Goal: Navigation & Orientation: Find specific page/section

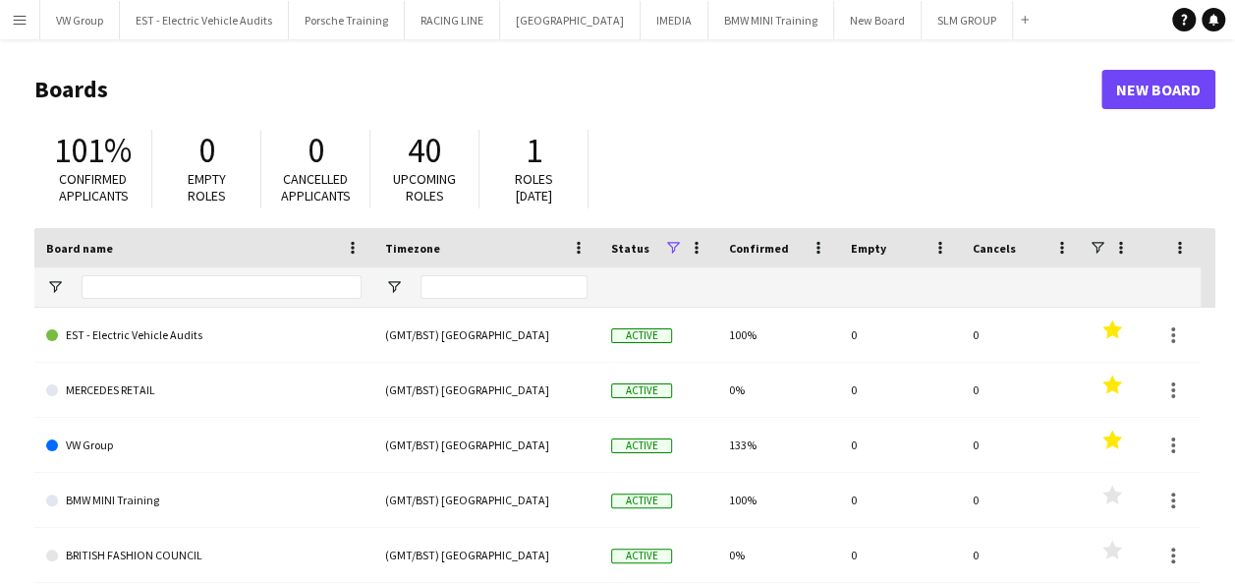
click at [20, 19] on app-icon "Menu" at bounding box center [20, 20] width 16 height 16
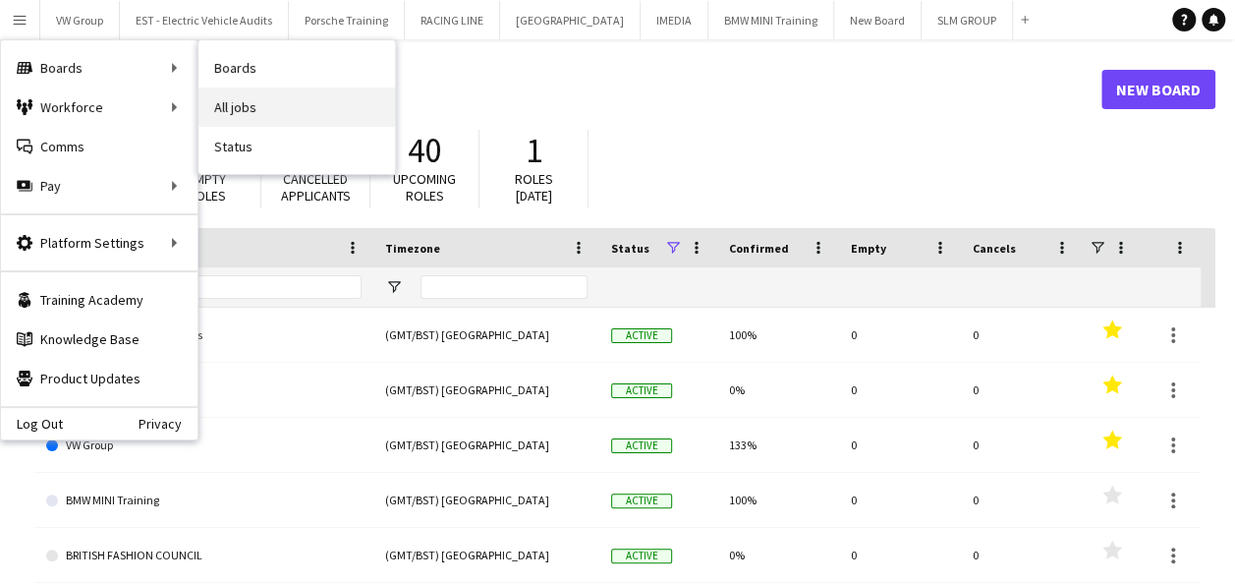
click at [230, 102] on link "All jobs" at bounding box center [297, 106] width 197 height 39
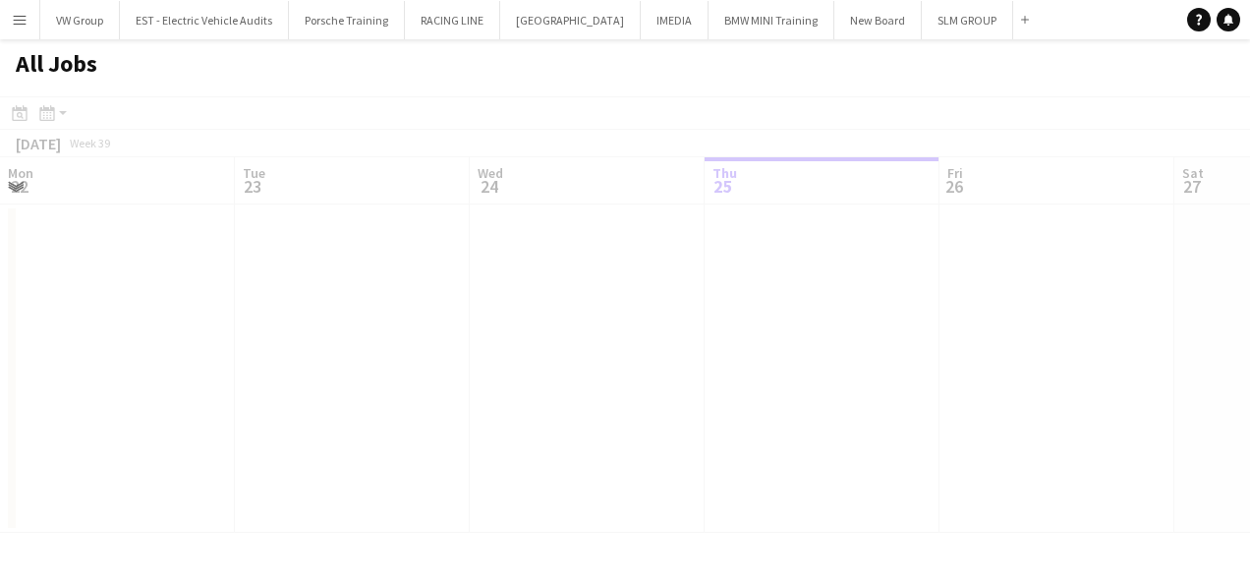
scroll to position [0, 470]
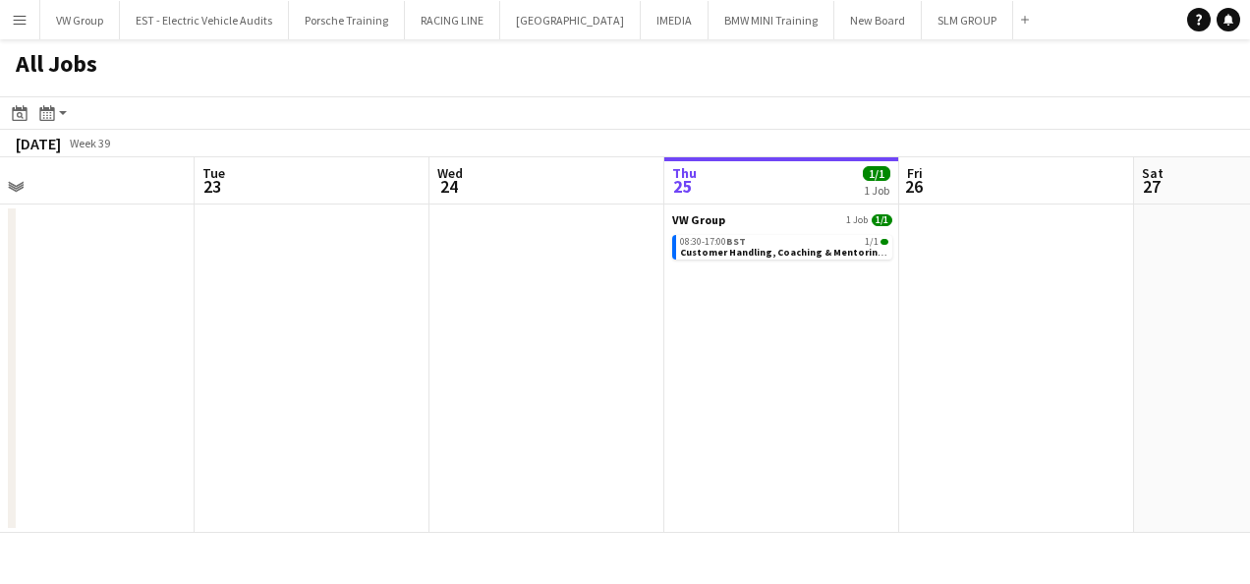
drag, startPoint x: 503, startPoint y: 377, endPoint x: 558, endPoint y: 331, distance: 71.8
click at [748, 327] on app-calendar-viewport "Sat 20 Sun 21 Mon 22 Tue 23 Wed 24 Thu 25 1/1 1 Job Fri 26 Sat 27 Sun 28 Mon 29…" at bounding box center [625, 344] width 1250 height 375
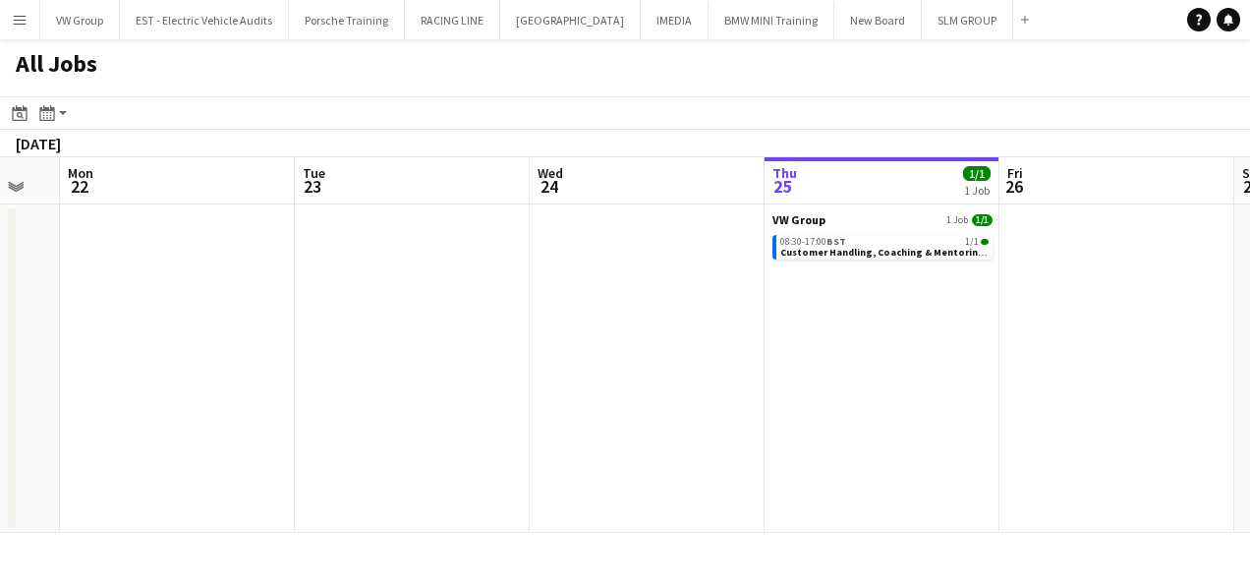
drag, startPoint x: 725, startPoint y: 344, endPoint x: 743, endPoint y: 332, distance: 21.3
click at [831, 330] on app-calendar-viewport "Sat 20 Sun 21 Mon 22 Tue 23 Wed 24 Thu 25 1/1 1 Job Fri 26 Sat 27 Sun 28 Mon 29…" at bounding box center [625, 344] width 1250 height 375
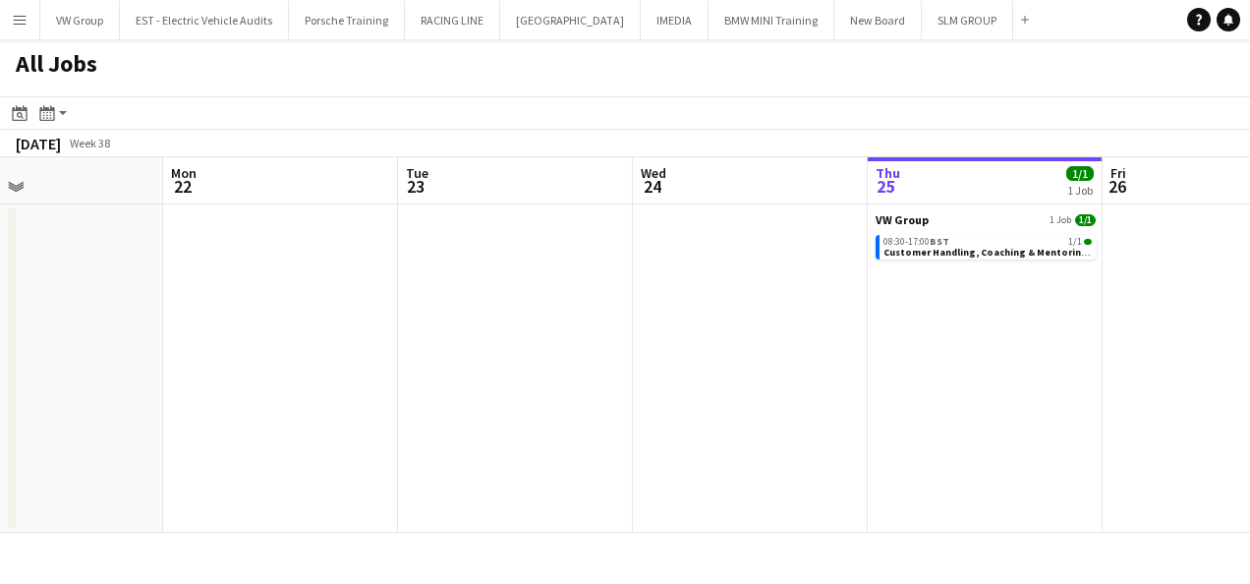
click at [800, 346] on app-all-jobs "All Jobs Date picker [DATE] [DATE] [DATE] M [DATE] T [DATE] W [DATE] T [DATE] F…" at bounding box center [625, 285] width 1250 height 493
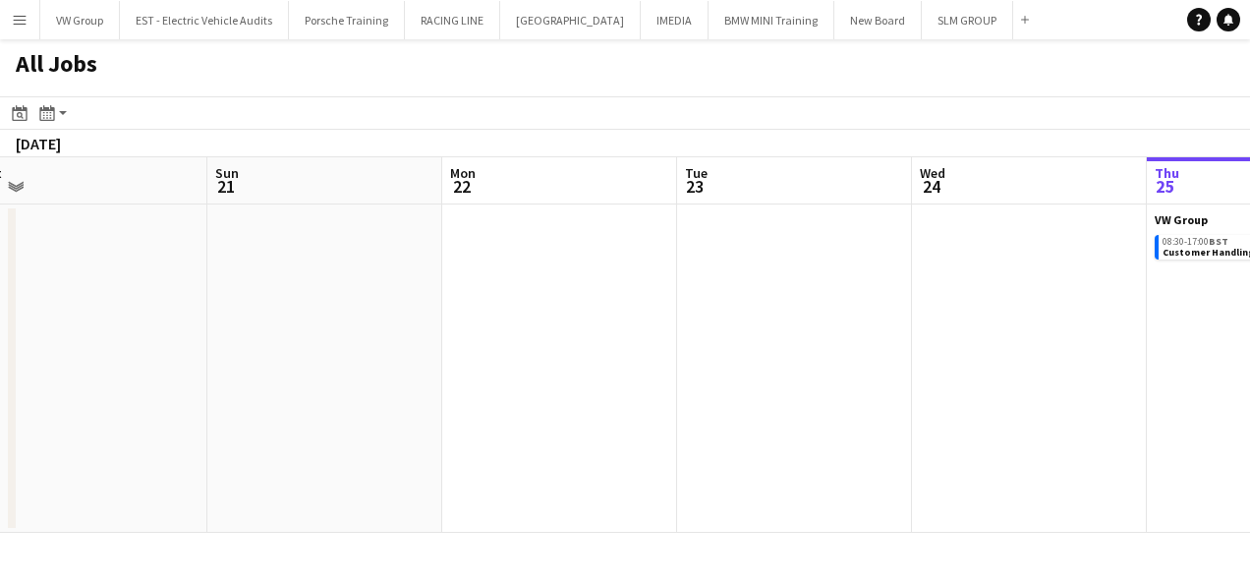
drag, startPoint x: 815, startPoint y: 349, endPoint x: 335, endPoint y: 391, distance: 481.4
click at [334, 391] on app-calendar-viewport "Thu 18 Fri 19 3/3 1 Job Sat 20 Sun 21 Mon 22 Tue 23 Wed 24 Thu 25 1/1 1 Job Fri…" at bounding box center [625, 344] width 1250 height 375
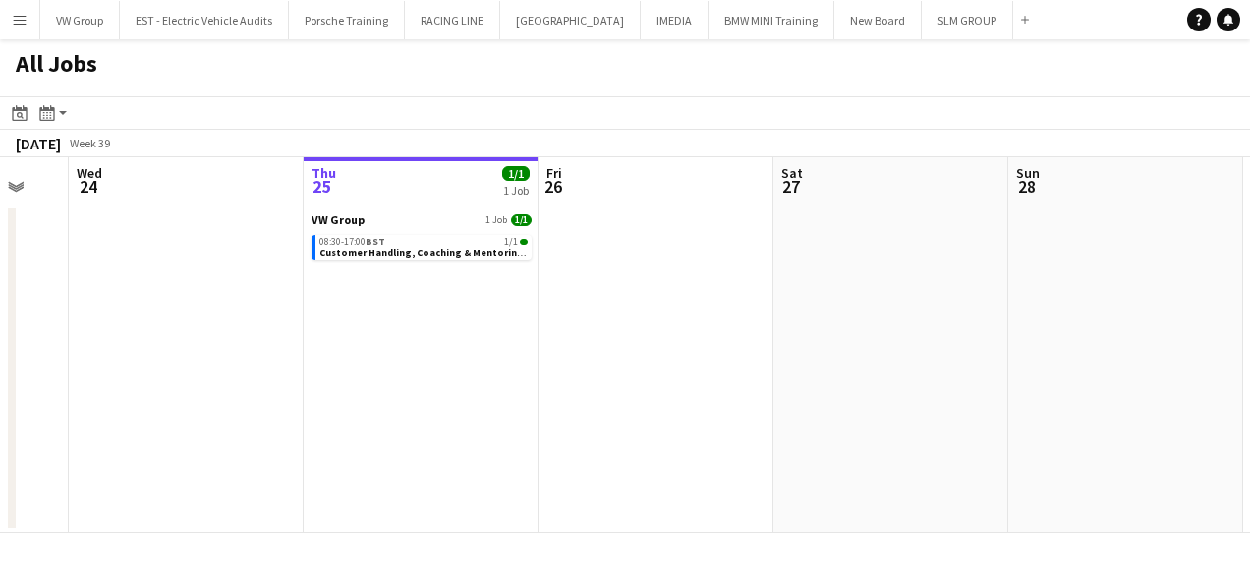
drag, startPoint x: 297, startPoint y: 408, endPoint x: 281, endPoint y: 409, distance: 15.8
click at [281, 409] on app-calendar-viewport "Sat 20 Sun 21 Mon 22 Tue 23 Wed 24 Thu 25 1/1 1 Job Fri 26 Sat 27 Sun 28 Mon 29…" at bounding box center [625, 344] width 1250 height 375
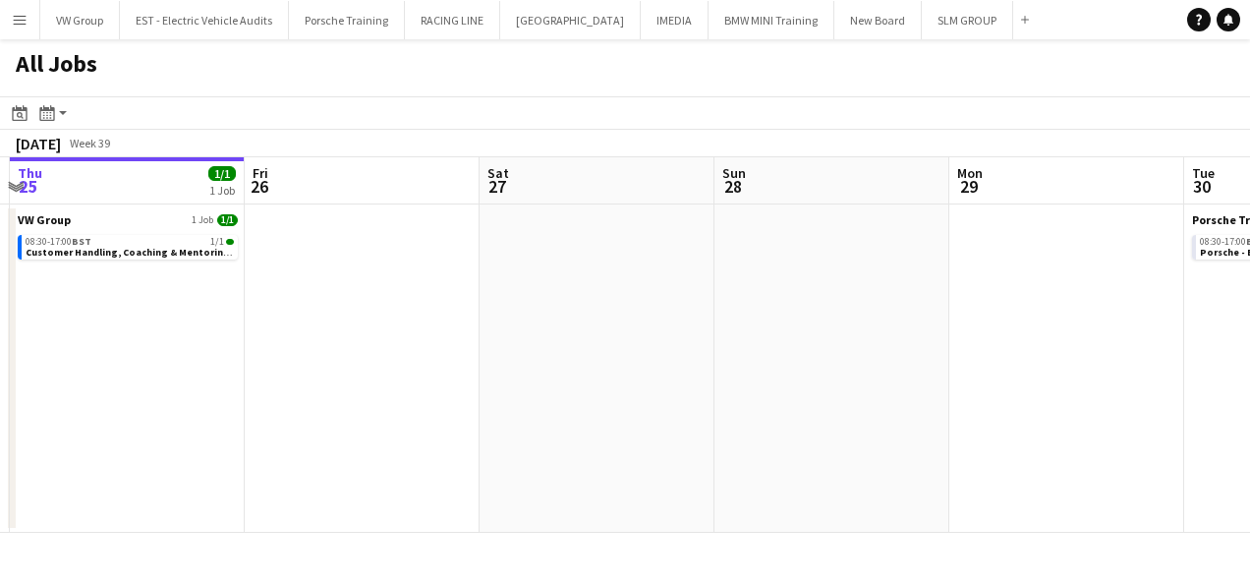
drag, startPoint x: 607, startPoint y: 355, endPoint x: 328, endPoint y: 380, distance: 280.3
click at [326, 380] on app-calendar-viewport "Mon 22 Tue 23 Wed 24 Thu 25 1/1 1 Job Fri 26 Sat 27 Sun 28 Mon 29 Tue 30 3/3 1 …" at bounding box center [625, 344] width 1250 height 375
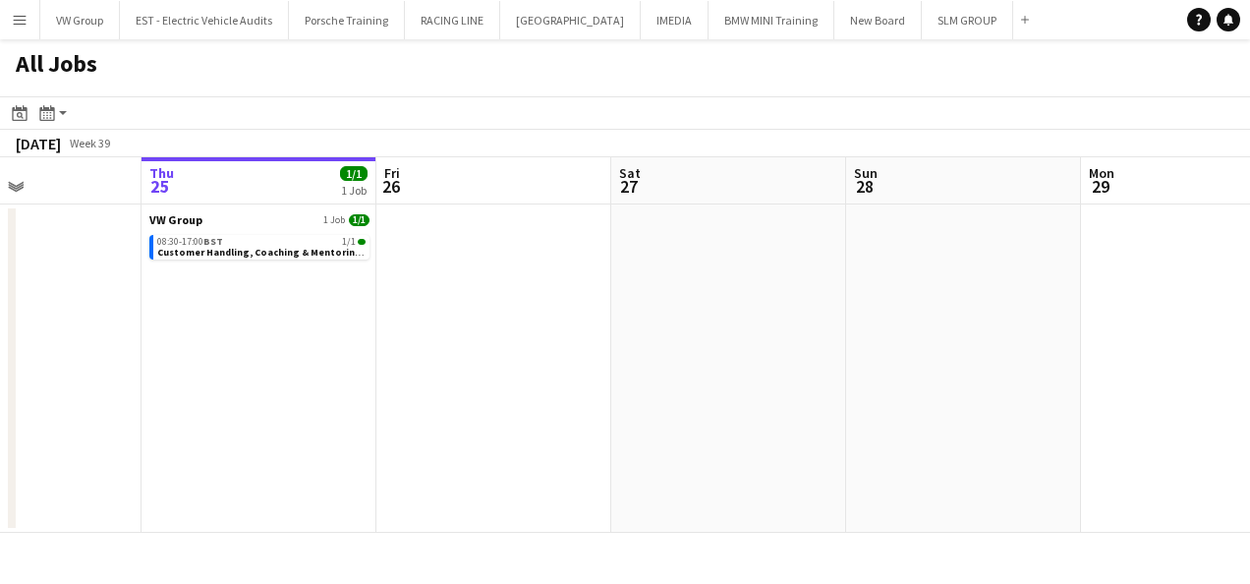
drag, startPoint x: 505, startPoint y: 354, endPoint x: 445, endPoint y: 375, distance: 63.7
click at [438, 375] on app-calendar-viewport "Mon 22 Tue 23 Wed 24 Thu 25 1/1 1 Job Fri 26 Sat 27 Sun 28 Mon 29 Tue 30 3/3 1 …" at bounding box center [625, 344] width 1250 height 375
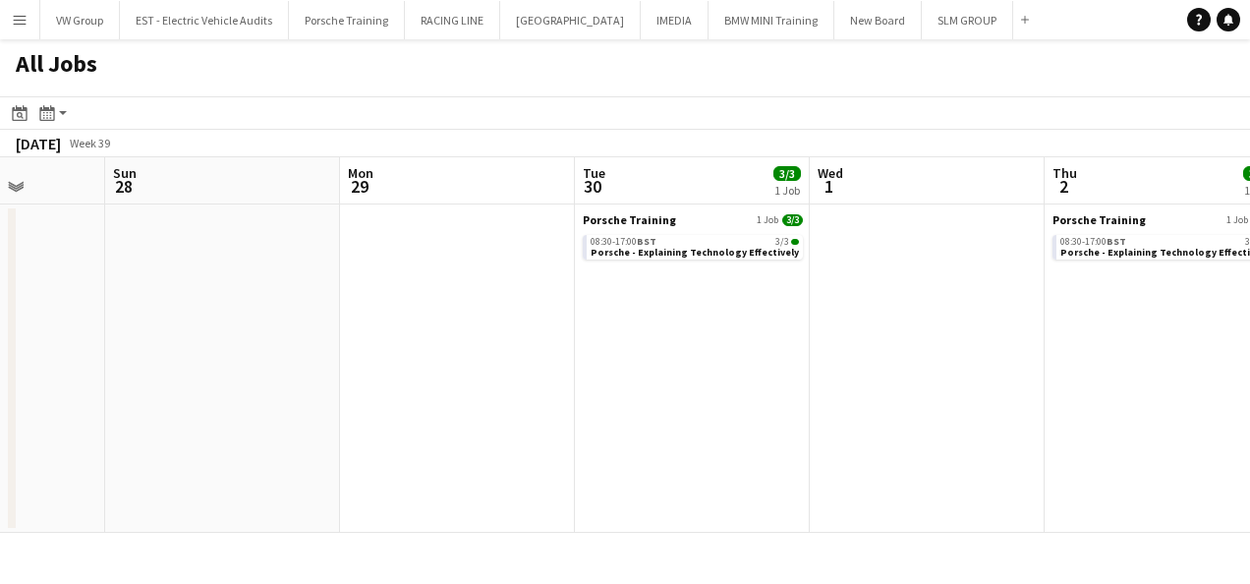
drag, startPoint x: 720, startPoint y: 379, endPoint x: 460, endPoint y: 391, distance: 260.7
click at [459, 391] on app-calendar-viewport "Wed 24 Thu 25 1/1 1 Job Fri 26 Sat 27 Sun 28 Mon 29 Tue 30 3/3 1 Job Wed 1 Thu …" at bounding box center [625, 344] width 1250 height 375
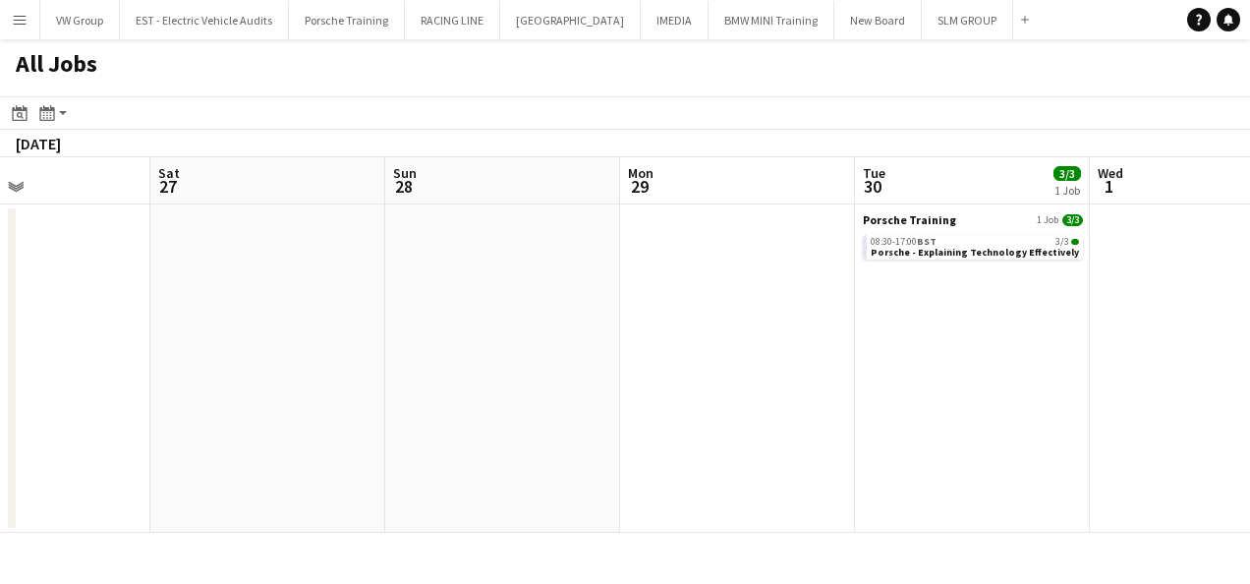
drag, startPoint x: 600, startPoint y: 349, endPoint x: 358, endPoint y: 410, distance: 250.3
click at [358, 410] on app-calendar-viewport "Wed 24 Thu 25 1/1 1 Job Fri 26 Sat 27 Sun 28 Mon 29 Tue 30 3/3 1 Job Wed 1 Thu …" at bounding box center [625, 344] width 1250 height 375
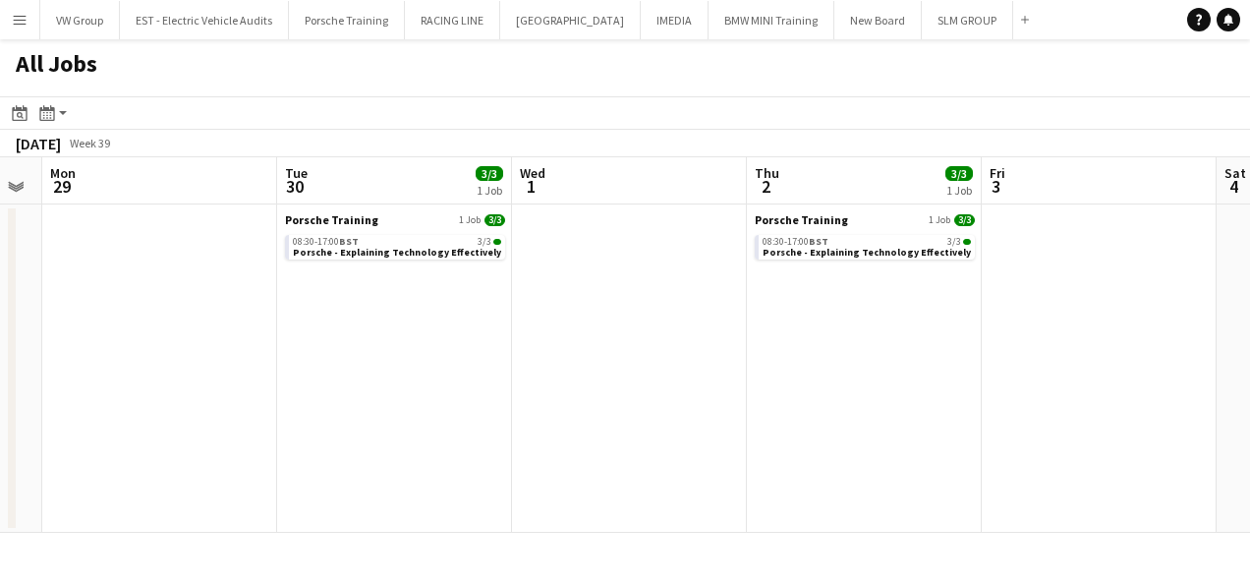
click at [371, 409] on app-calendar-viewport "Fri 26 Sat 27 Sun 28 Mon 29 Tue 30 3/3 1 Job Wed 1 Thu 2 3/3 1 Job Fri 3 Sat 4 …" at bounding box center [625, 344] width 1250 height 375
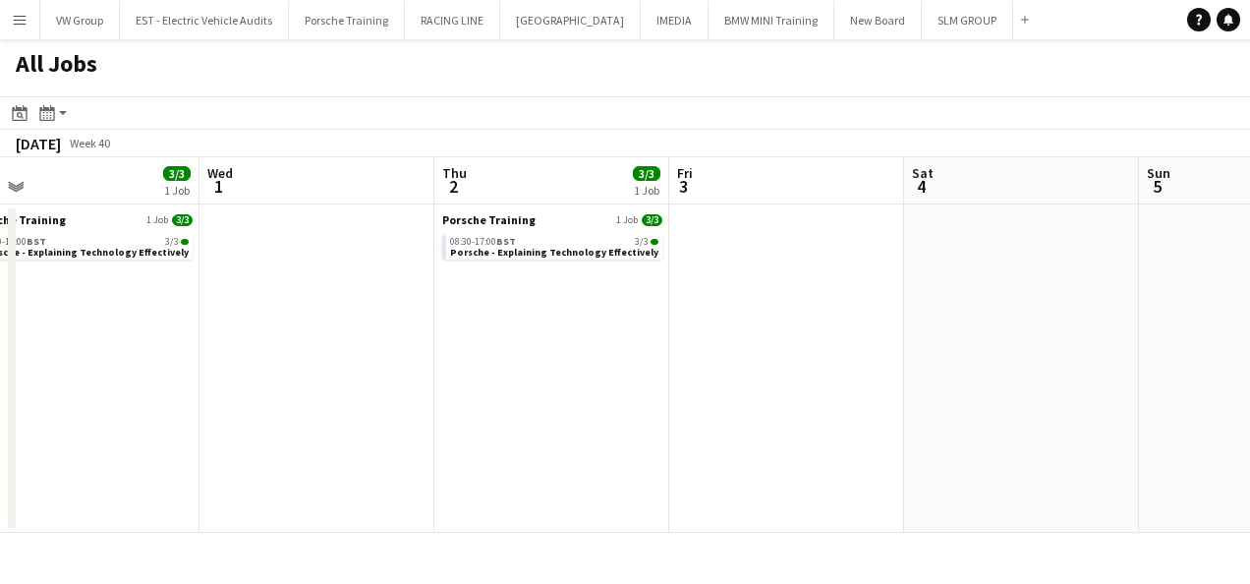
click at [385, 391] on app-all-jobs "All Jobs Date picker [DATE] [DATE] [DATE] M [DATE] T [DATE] W [DATE] T [DATE] F…" at bounding box center [625, 285] width 1250 height 493
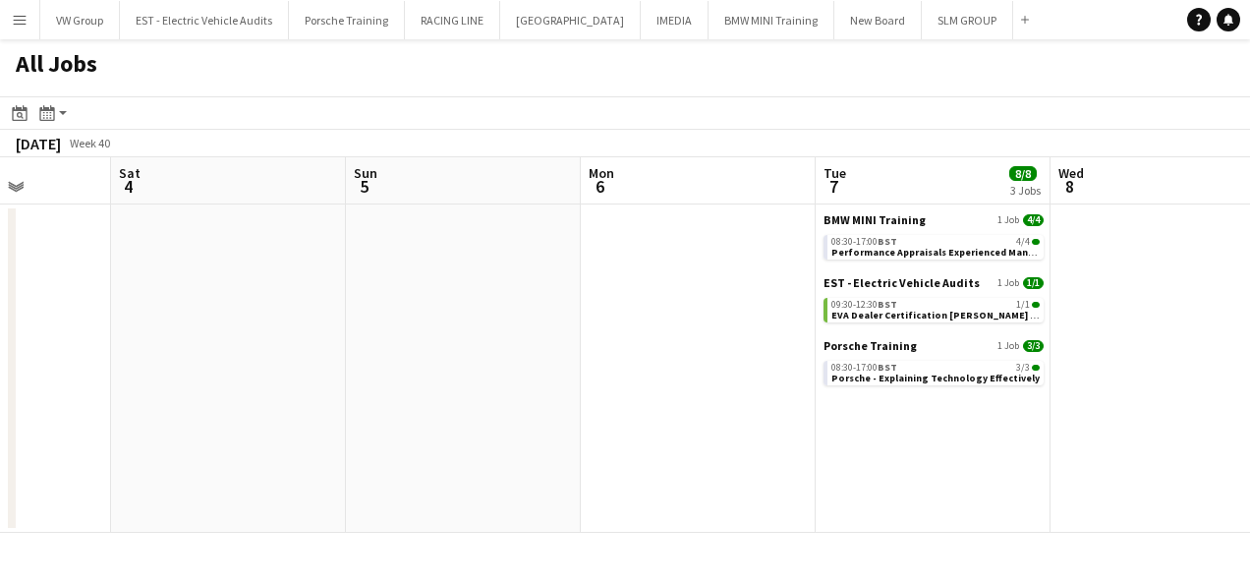
drag, startPoint x: 617, startPoint y: 378, endPoint x: 617, endPoint y: 407, distance: 28.5
click at [407, 403] on app-calendar-viewport "Tue 30 3/3 1 Job Wed 1 Thu 2 3/3 1 Job Fri 3 Sat 4 Sun 5 Mon 6 Tue 7 8/8 3 Jobs…" at bounding box center [625, 344] width 1250 height 375
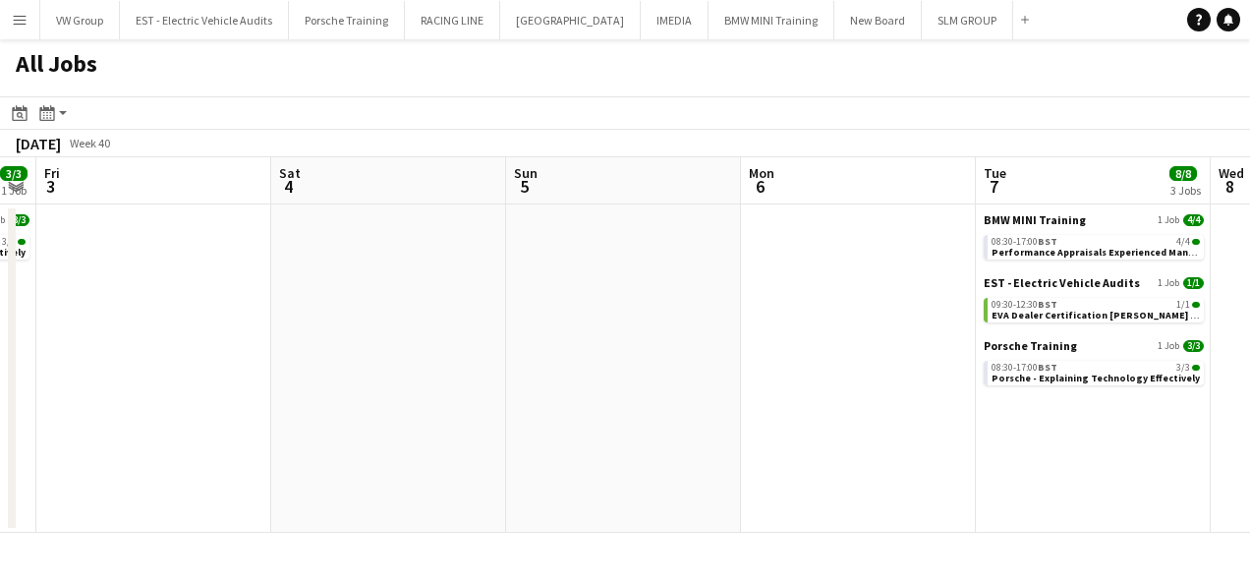
drag, startPoint x: 655, startPoint y: 417, endPoint x: 397, endPoint y: 428, distance: 258.7
click at [399, 427] on app-calendar-viewport "Tue 30 3/3 1 Job Wed 1 Thu 2 3/3 1 Job Fri 3 Sat 4 Sun 5 Mon 6 Tue 7 8/8 3 Jobs…" at bounding box center [625, 344] width 1250 height 375
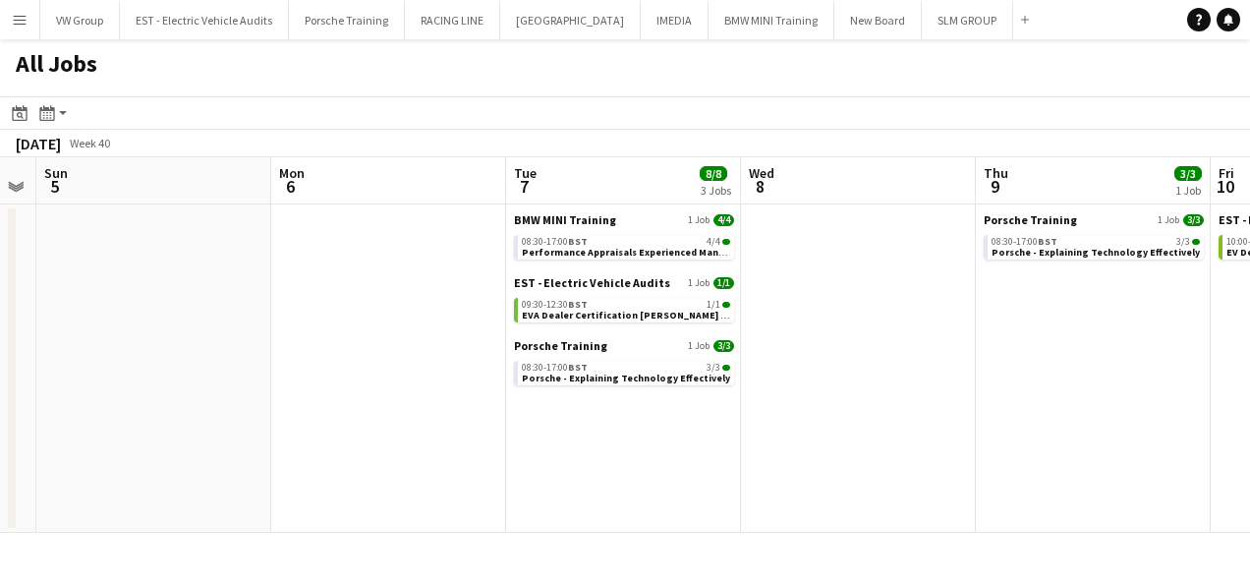
scroll to position [0, 713]
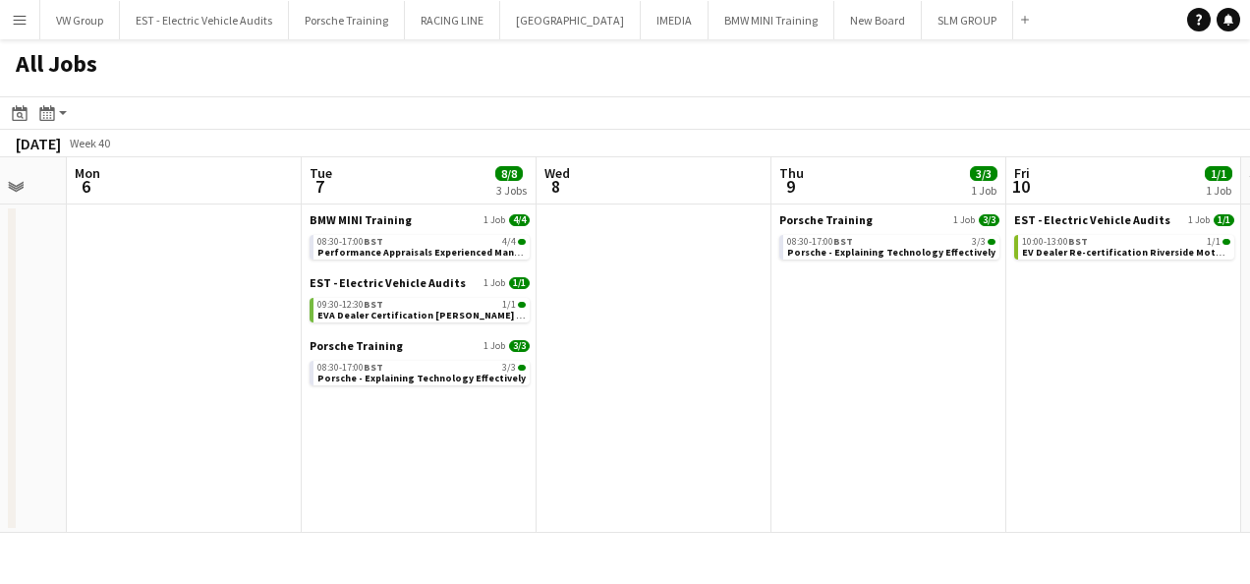
drag, startPoint x: 764, startPoint y: 424, endPoint x: 707, endPoint y: 429, distance: 57.3
click at [701, 429] on app-calendar-viewport "Thu 2 3/3 1 Job Fri 3 Sat 4 Sun 5 Mon 6 Tue 7 8/8 3 Jobs Wed 8 Thu 9 3/3 1 Job …" at bounding box center [625, 344] width 1250 height 375
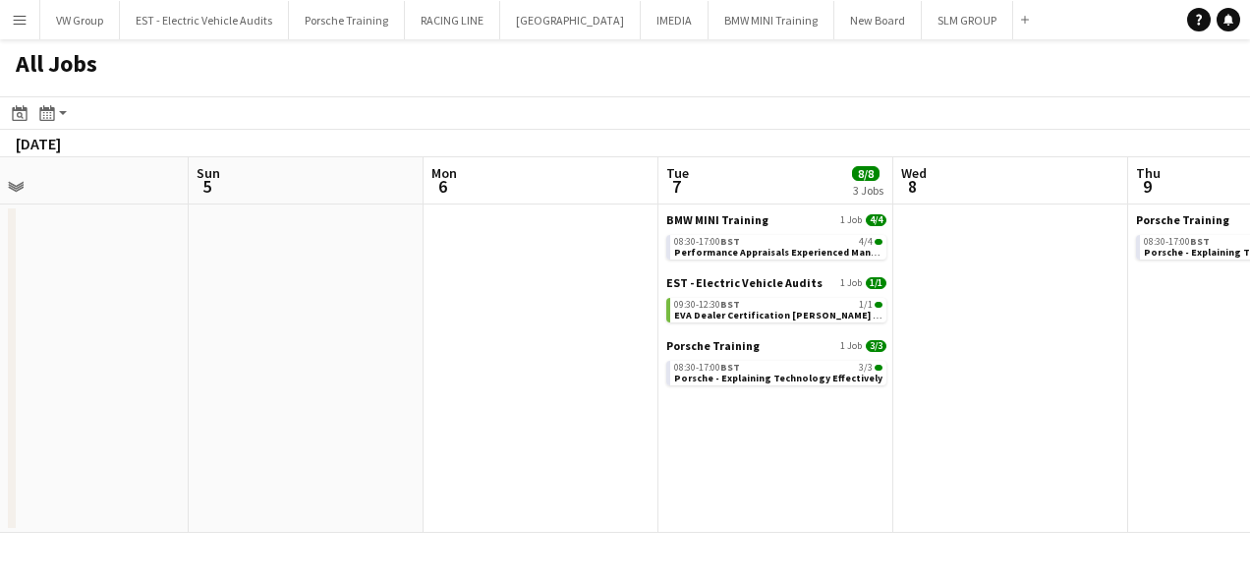
drag, startPoint x: 841, startPoint y: 397, endPoint x: 781, endPoint y: 406, distance: 60.6
click at [781, 406] on app-calendar-viewport "Thu 2 3/3 1 Job Fri 3 Sat 4 Sun 5 Mon 6 Tue 7 8/8 3 Jobs Wed 8 Thu 9 3/3 1 Job …" at bounding box center [625, 344] width 1250 height 375
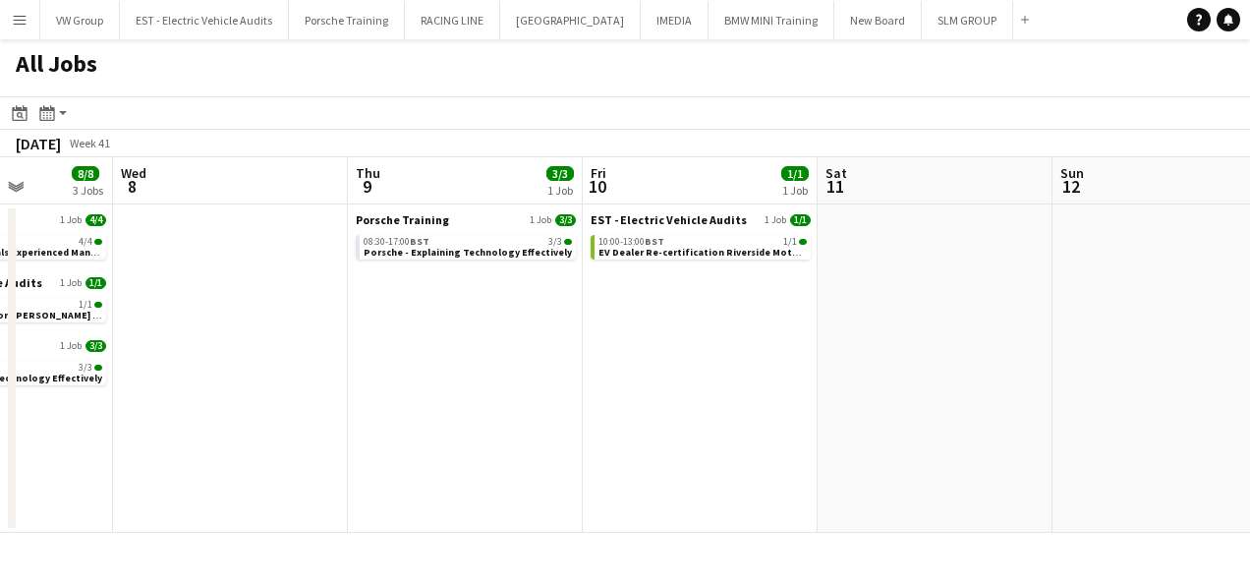
drag, startPoint x: 762, startPoint y: 423, endPoint x: 708, endPoint y: 432, distance: 54.9
click at [710, 431] on app-calendar-viewport "Sat 4 Sun 5 Mon 6 Tue 7 8/8 3 Jobs Wed 8 Thu 9 3/3 1 Job Fri 10 1/1 1 Job Sat 1…" at bounding box center [625, 344] width 1250 height 375
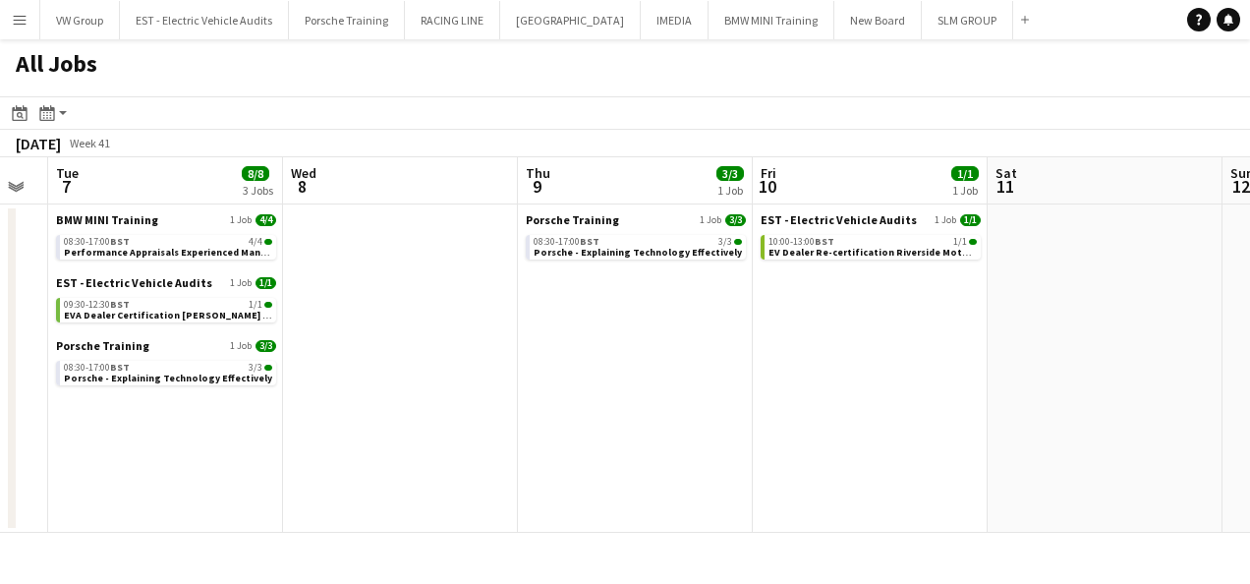
drag, startPoint x: 897, startPoint y: 403, endPoint x: 646, endPoint y: 420, distance: 252.1
click at [649, 419] on app-calendar-viewport "Sat 4 Sun 5 Mon 6 Tue 7 8/8 3 Jobs Wed 8 Thu 9 3/3 1 Job Fri 10 1/1 1 Job Sat 1…" at bounding box center [625, 344] width 1250 height 375
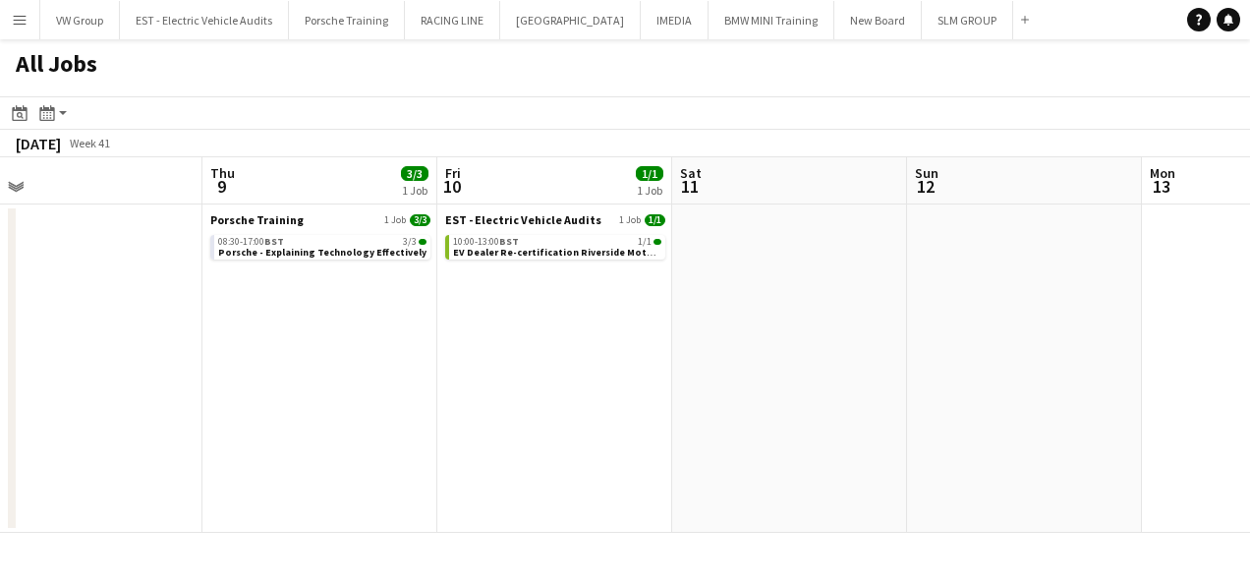
click at [649, 427] on app-all-jobs "All Jobs Date picker [DATE] [DATE] [DATE] M [DATE] T [DATE] W [DATE] T [DATE] F…" at bounding box center [625, 285] width 1250 height 493
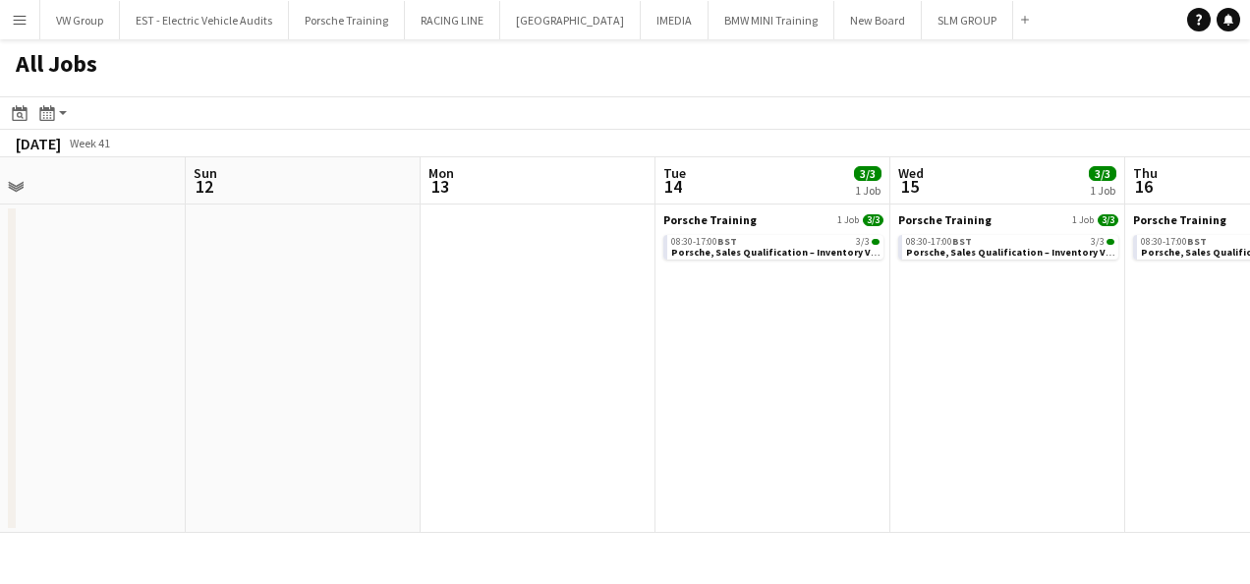
drag, startPoint x: 657, startPoint y: 443, endPoint x: 635, endPoint y: 448, distance: 23.1
click at [643, 446] on app-calendar-viewport "Wed 8 Thu 9 3/3 1 Job Fri 10 1/1 1 Job Sat 11 Sun 12 Mon 13 Tue 14 3/3 1 Job We…" at bounding box center [625, 344] width 1250 height 375
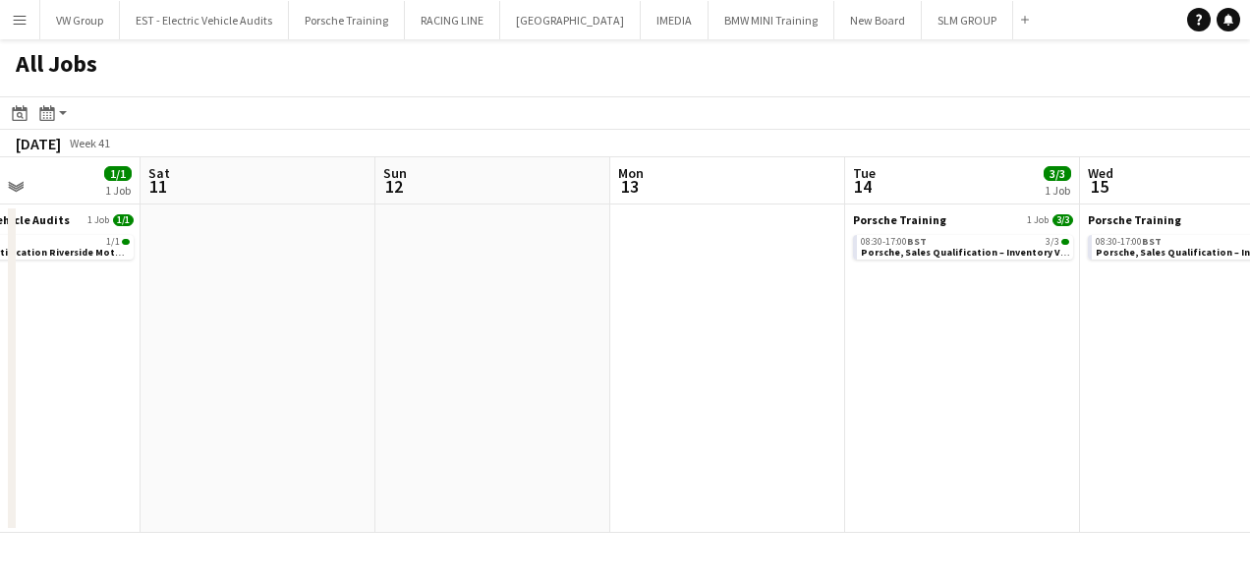
drag, startPoint x: 924, startPoint y: 399, endPoint x: 659, endPoint y: 436, distance: 267.0
click at [707, 422] on app-calendar-viewport "Wed 8 Thu 9 3/3 1 Job Fri 10 1/1 1 Job Sat 11 Sun 12 Mon 13 Tue 14 3/3 1 Job We…" at bounding box center [625, 344] width 1250 height 375
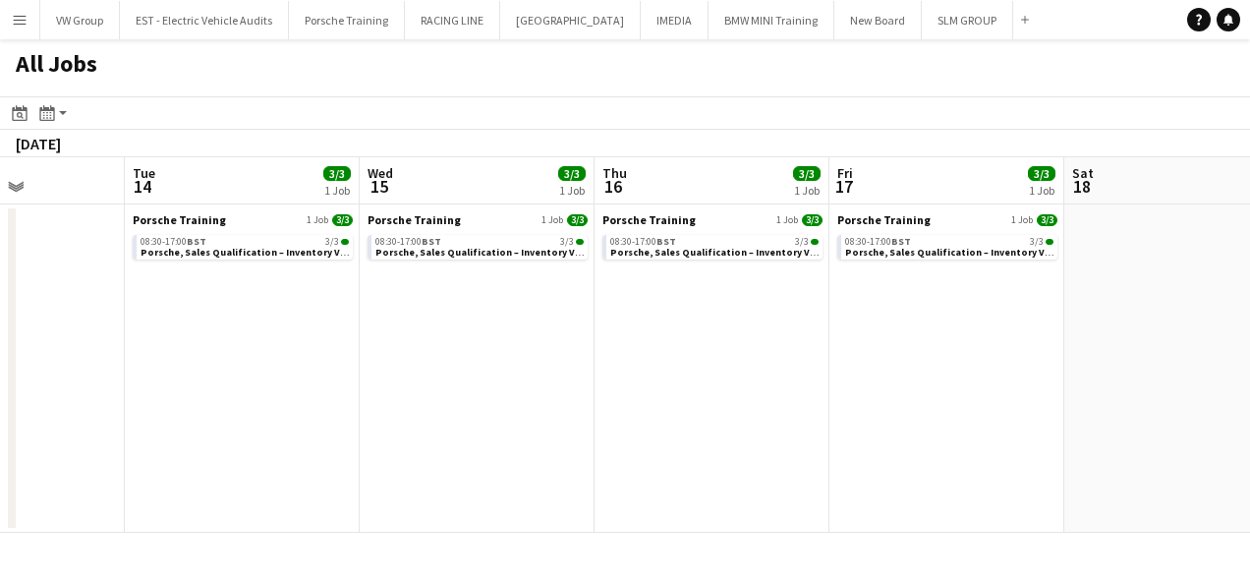
drag, startPoint x: 989, startPoint y: 385, endPoint x: 669, endPoint y: 428, distance: 322.3
click at [692, 425] on app-calendar-viewport "Fri 10 1/1 1 Job Sat 11 Sun 12 Mon 13 Tue 14 3/3 1 Job Wed 15 3/3 1 Job Thu 16 …" at bounding box center [625, 344] width 1250 height 375
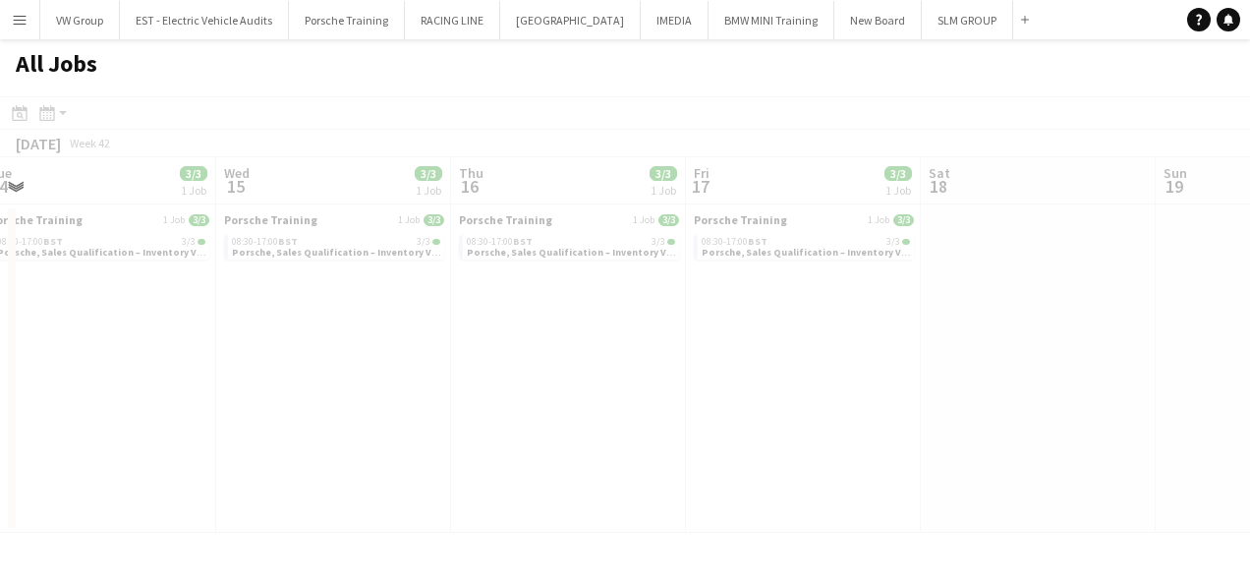
drag, startPoint x: 896, startPoint y: 392, endPoint x: 950, endPoint y: 377, distance: 56.0
click at [684, 417] on app-all-jobs "All Jobs Date picker [DATE] [DATE] [DATE] M [DATE] T [DATE] W [DATE] T [DATE] F…" at bounding box center [625, 285] width 1250 height 493
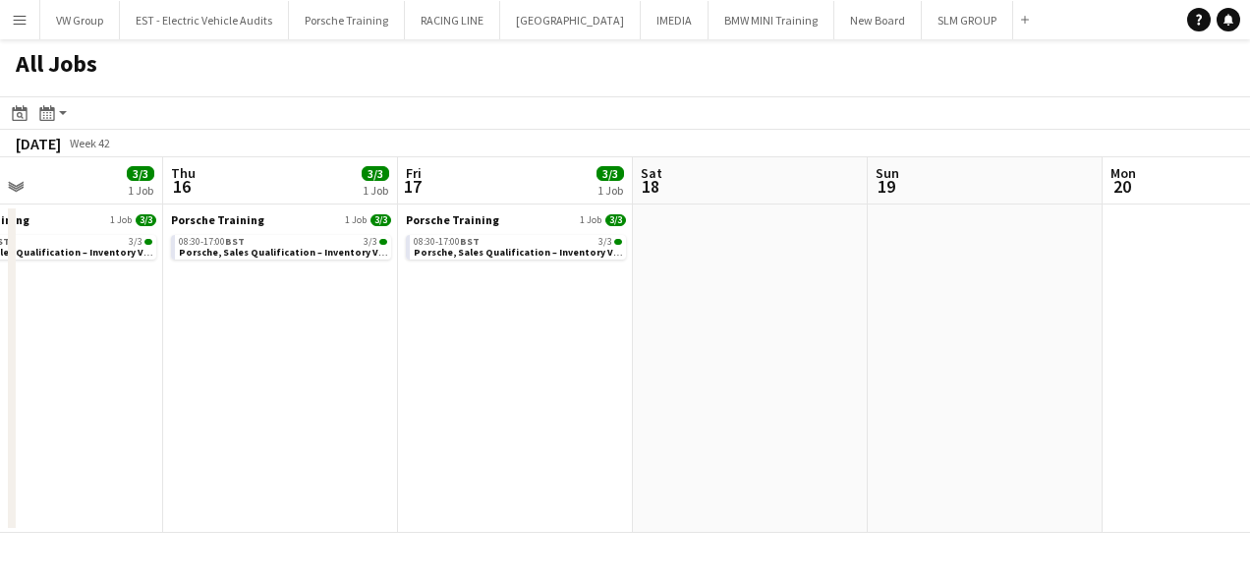
drag, startPoint x: 742, startPoint y: 403, endPoint x: 683, endPoint y: 414, distance: 59.9
click at [684, 414] on app-calendar-viewport "Sun 12 Mon 13 Tue 14 3/3 1 Job Wed 15 3/3 1 Job Thu 16 3/3 1 Job Fri 17 3/3 1 J…" at bounding box center [625, 344] width 1250 height 375
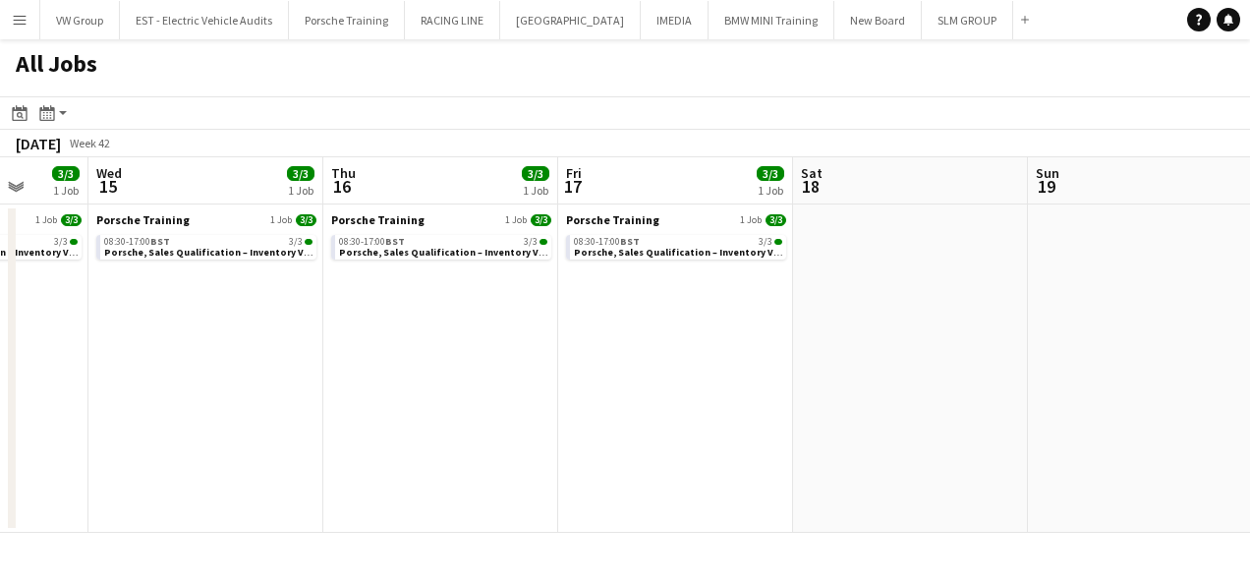
drag, startPoint x: 951, startPoint y: 381, endPoint x: 633, endPoint y: 430, distance: 322.2
click at [668, 411] on app-calendar-viewport "Sun 12 Mon 13 Tue 14 3/3 1 Job Wed 15 3/3 1 Job Thu 16 3/3 1 Job Fri 17 3/3 1 J…" at bounding box center [625, 344] width 1250 height 375
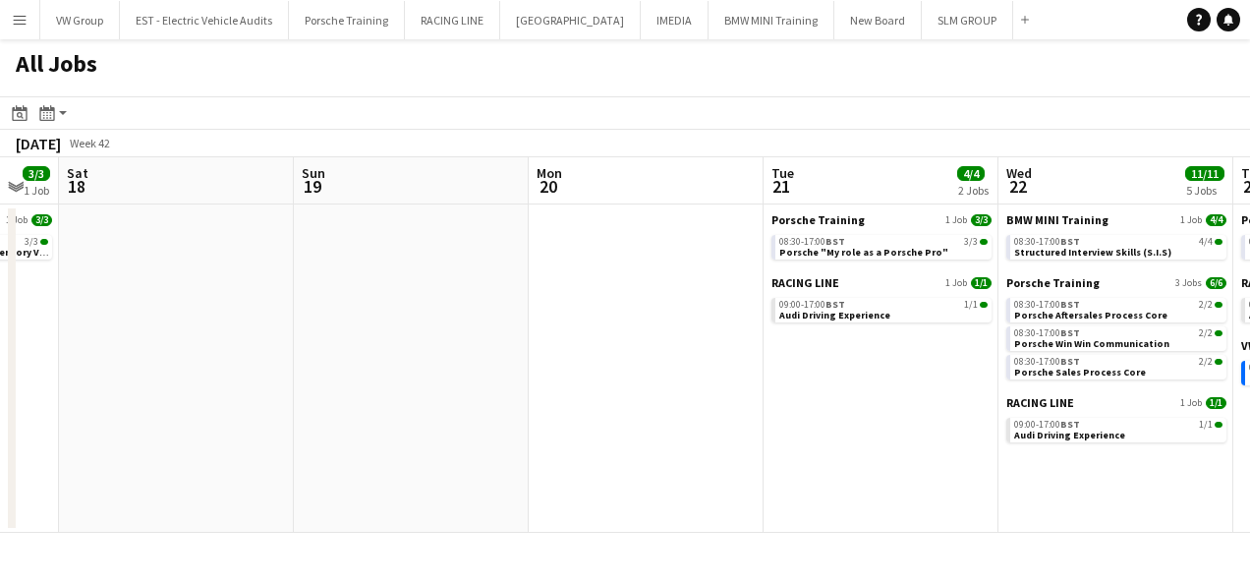
drag, startPoint x: 656, startPoint y: 428, endPoint x: 639, endPoint y: 432, distance: 18.1
click at [639, 432] on app-calendar-viewport "Tue 14 3/3 1 Job Wed 15 3/3 1 Job Thu 16 3/3 1 Job Fri 17 3/3 1 Job Sat 18 Sun …" at bounding box center [625, 344] width 1250 height 375
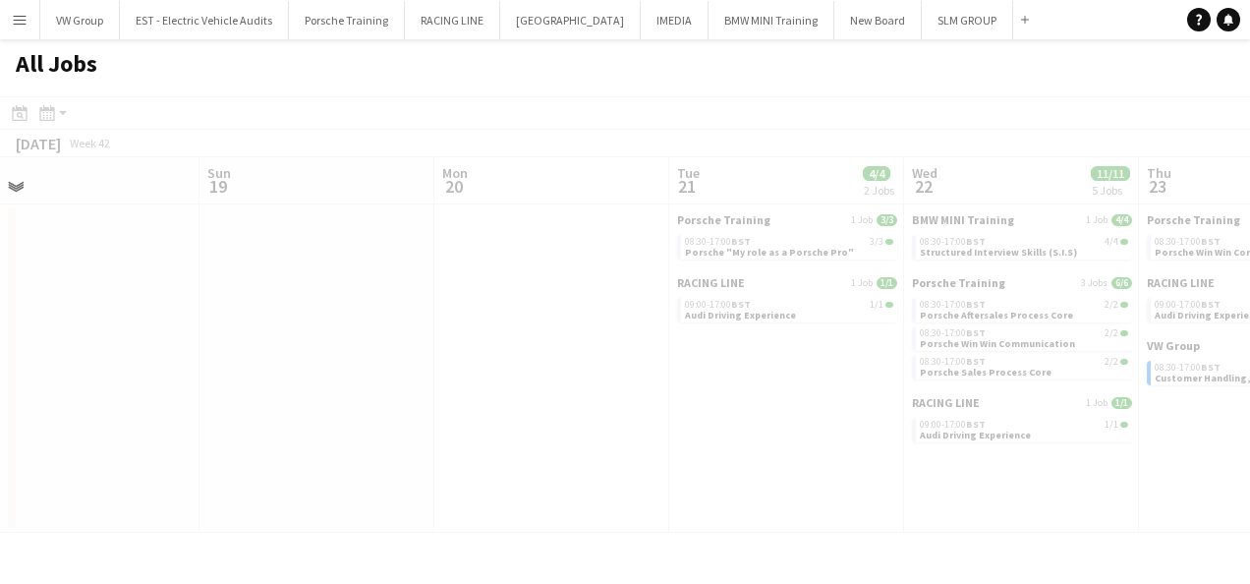
drag, startPoint x: 711, startPoint y: 434, endPoint x: 543, endPoint y: 485, distance: 175.6
click at [543, 485] on app-calendar-viewport "Thu 16 3/3 1 Job Fri 17 3/3 1 Job Sat 18 Sun 19 Mon 20 Tue 21 4/4 2 Jobs Wed 22…" at bounding box center [625, 344] width 1250 height 375
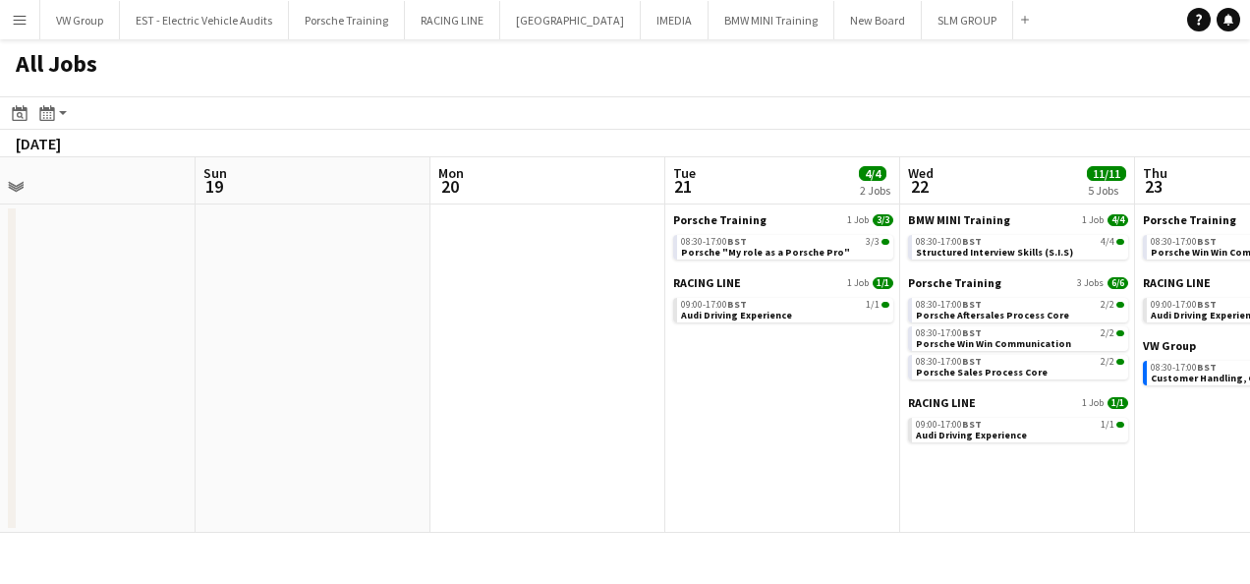
drag, startPoint x: 1048, startPoint y: 427, endPoint x: 778, endPoint y: 416, distance: 269.5
click at [769, 415] on app-calendar-viewport "Thu 16 3/3 1 Job Fri 17 3/3 1 Job Sat 18 Sun 19 Mon 20 Tue 21 4/4 2 Jobs Wed 22…" at bounding box center [625, 344] width 1250 height 375
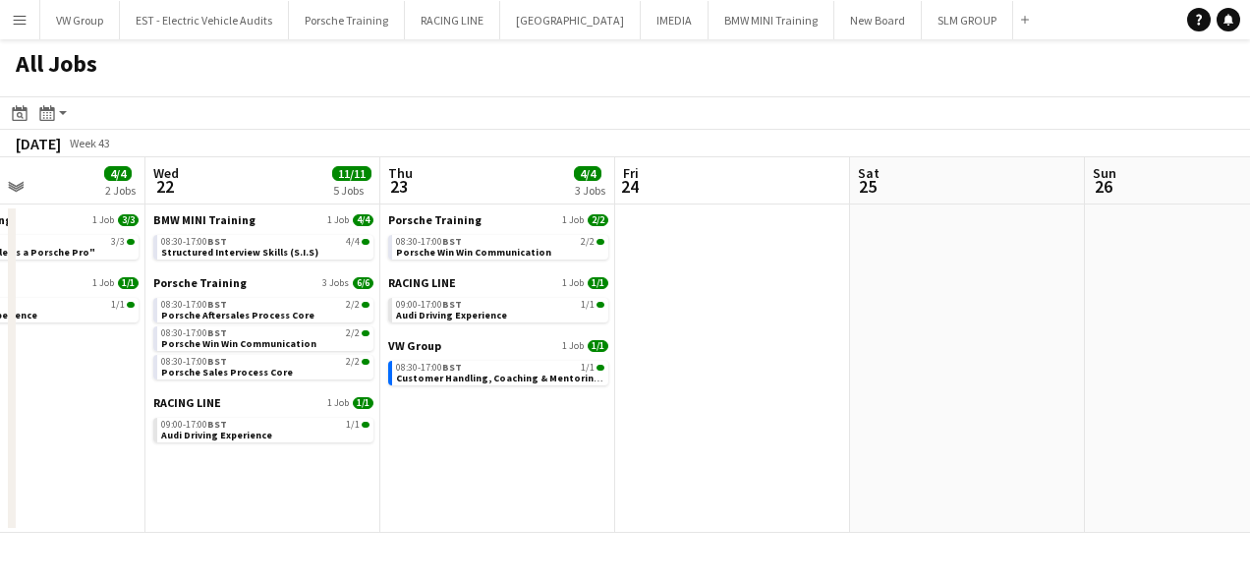
drag, startPoint x: 893, startPoint y: 401, endPoint x: 683, endPoint y: 443, distance: 214.5
click at [688, 443] on app-calendar-viewport "Sat 18 Sun 19 Mon 20 Tue 21 4/4 2 Jobs Wed 22 11/11 5 Jobs Thu 23 4/4 3 Jobs Fr…" at bounding box center [625, 344] width 1250 height 375
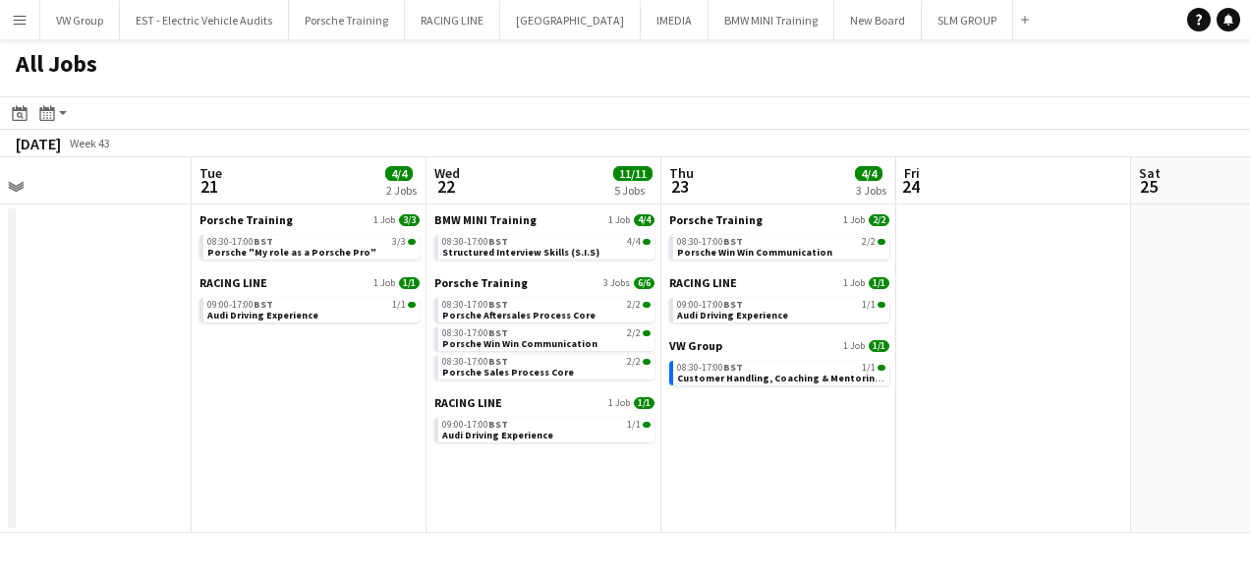
click at [633, 422] on app-all-jobs "All Jobs Date picker [DATE] [DATE] [DATE] M [DATE] T [DATE] W [DATE] T [DATE] F…" at bounding box center [625, 285] width 1250 height 493
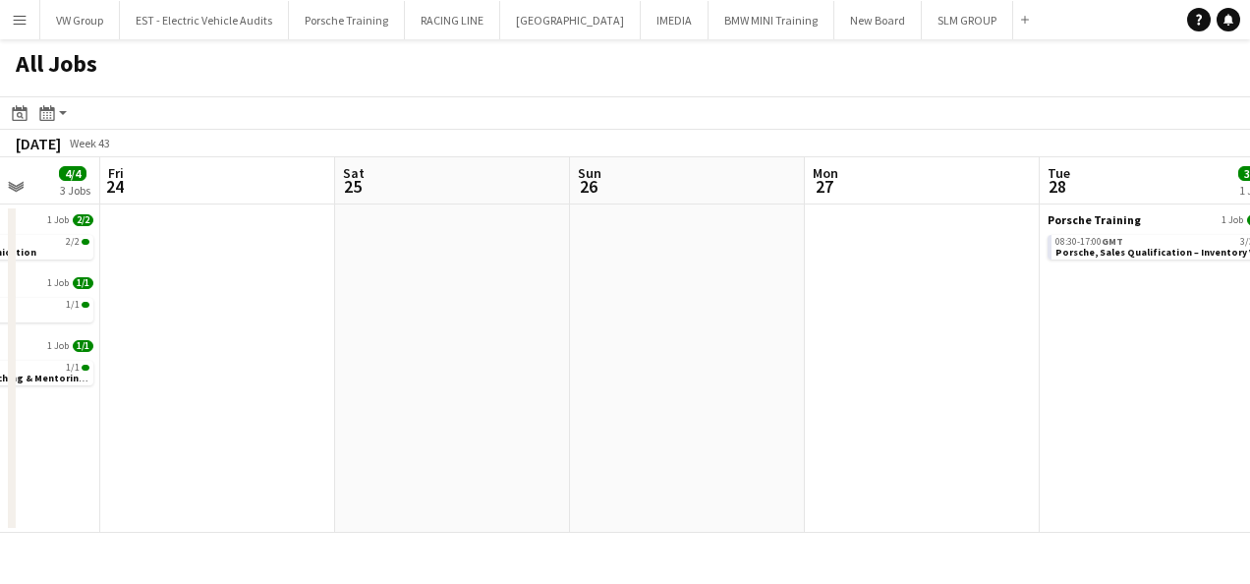
drag, startPoint x: 787, startPoint y: 380, endPoint x: 696, endPoint y: 419, distance: 99.1
click at [615, 427] on app-calendar-viewport "Mon 20 Tue 21 4/4 2 Jobs Wed 22 11/11 5 Jobs Thu 23 4/4 3 Jobs Fri 24 Sat 25 Su…" at bounding box center [625, 344] width 1250 height 375
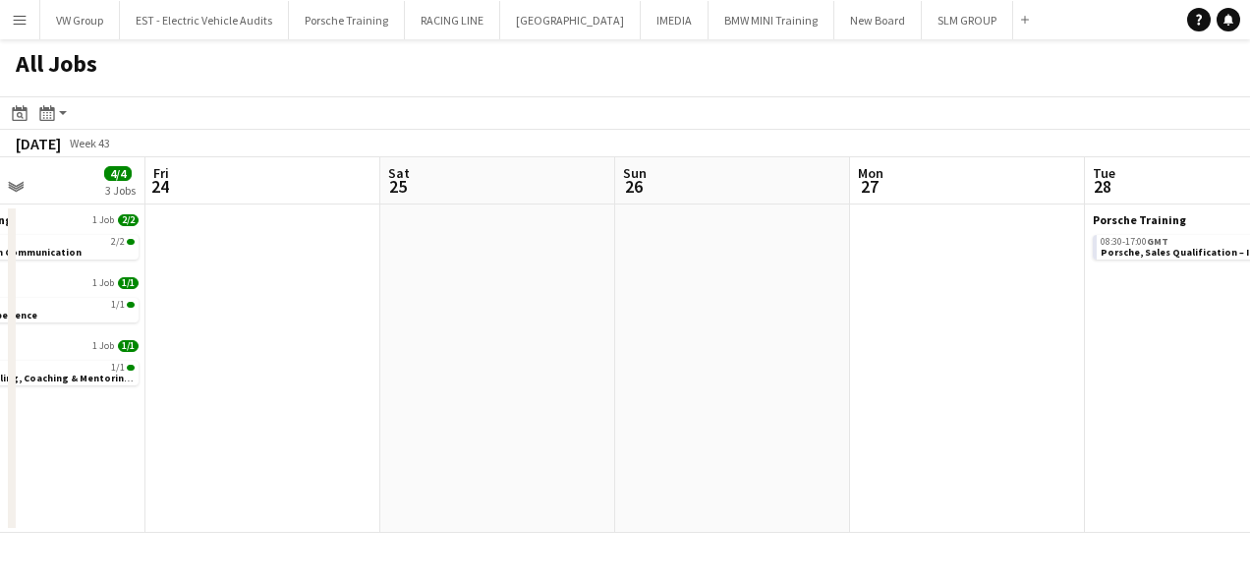
drag, startPoint x: 977, startPoint y: 378, endPoint x: 585, endPoint y: 436, distance: 396.4
click at [603, 432] on app-calendar-viewport "Mon 20 Tue 21 4/4 2 Jobs Wed 22 11/11 5 Jobs Thu 23 4/4 3 Jobs Fri 24 Sat 25 Su…" at bounding box center [625, 344] width 1250 height 375
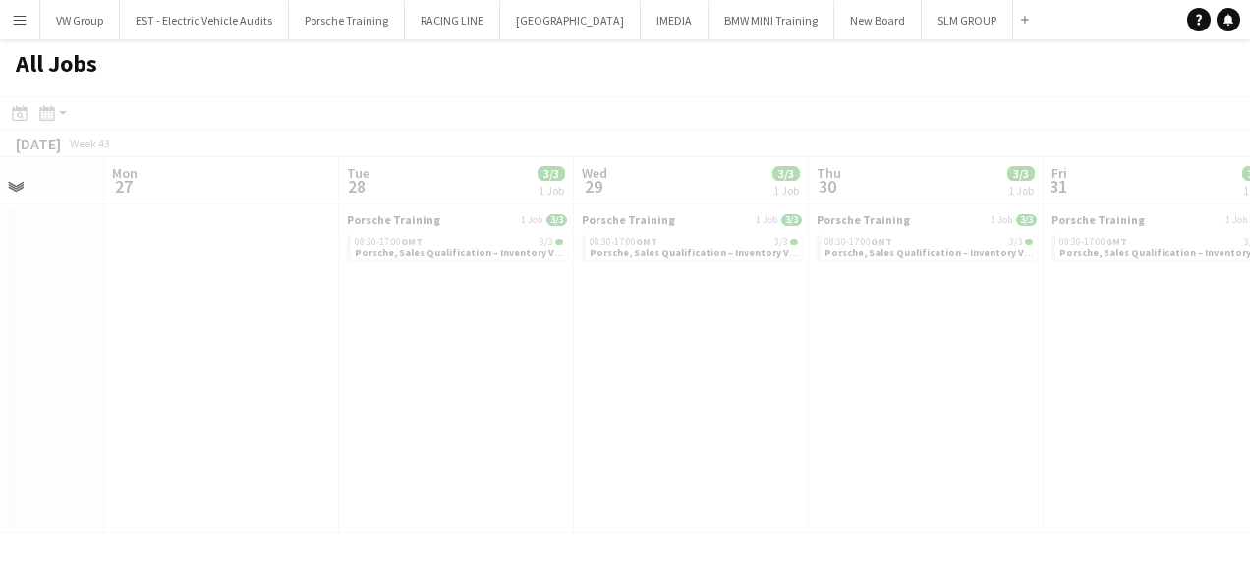
drag, startPoint x: 998, startPoint y: 356, endPoint x: 747, endPoint y: 385, distance: 253.3
click at [654, 413] on app-all-jobs "All Jobs Date picker [DATE] [DATE] [DATE] M [DATE] T [DATE] W [DATE] T [DATE] F…" at bounding box center [625, 285] width 1250 height 493
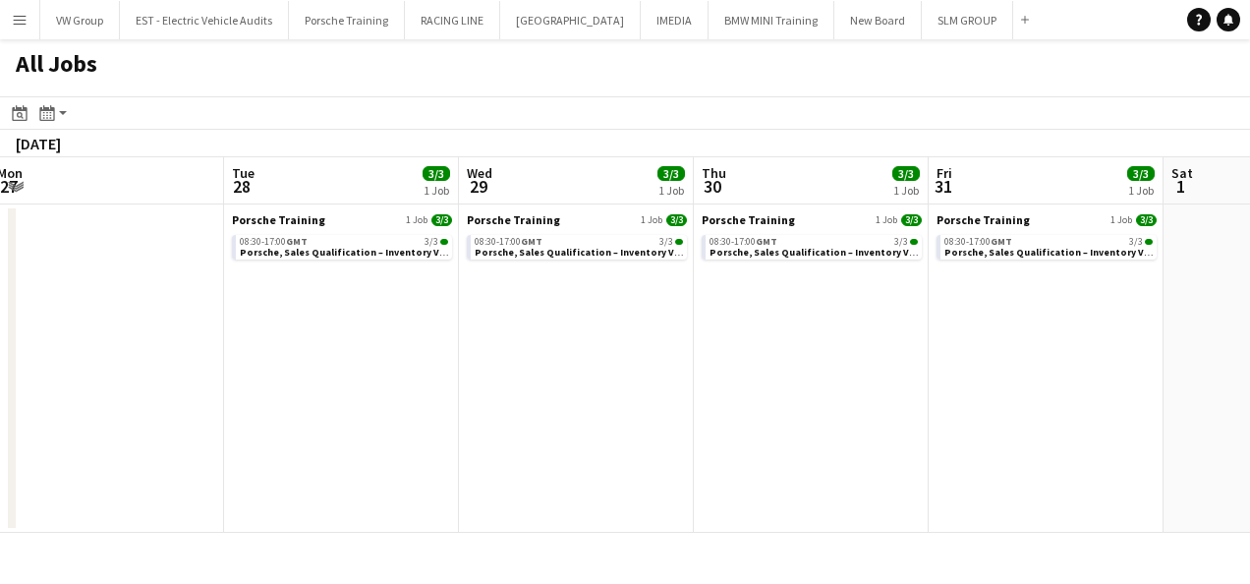
drag, startPoint x: 981, startPoint y: 358, endPoint x: 590, endPoint y: 426, distance: 397.0
click at [590, 426] on app-calendar-viewport "Fri 24 Sat 25 Sun 26 Mon 27 Tue 28 3/3 1 Job Wed 29 3/3 1 Job Thu 30 3/3 1 Job …" at bounding box center [625, 344] width 1250 height 375
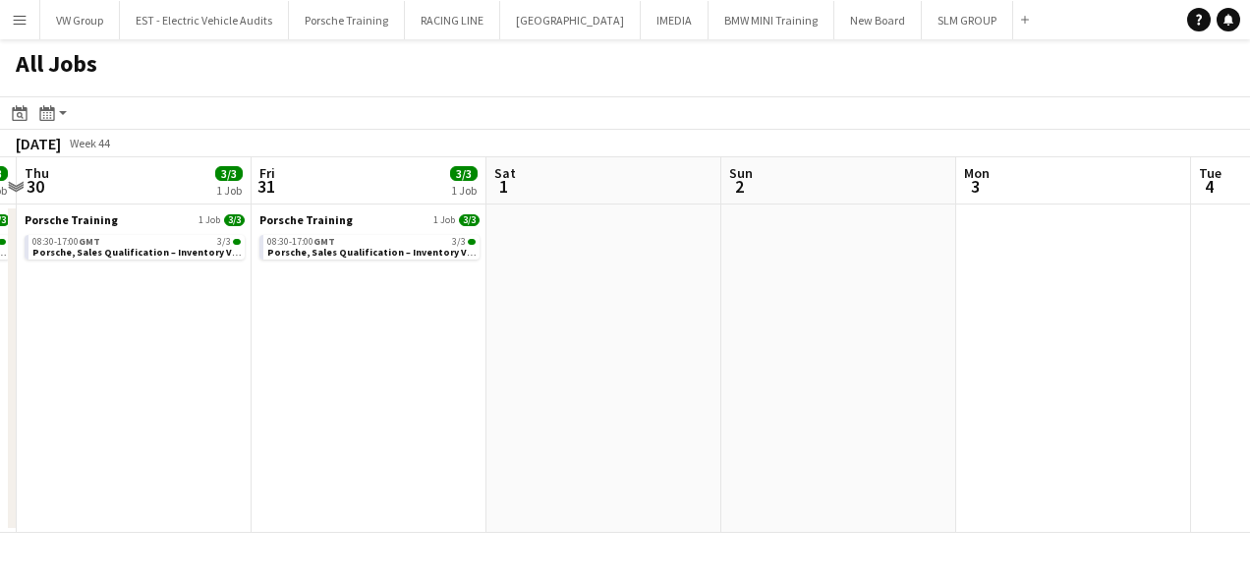
drag, startPoint x: 664, startPoint y: 390, endPoint x: 569, endPoint y: 404, distance: 96.3
click at [569, 404] on app-calendar-viewport "Sun 26 Mon 27 Tue 28 3/3 1 Job Wed 29 3/3 1 Job Thu 30 3/3 1 Job Fri 31 3/3 1 J…" at bounding box center [625, 344] width 1250 height 375
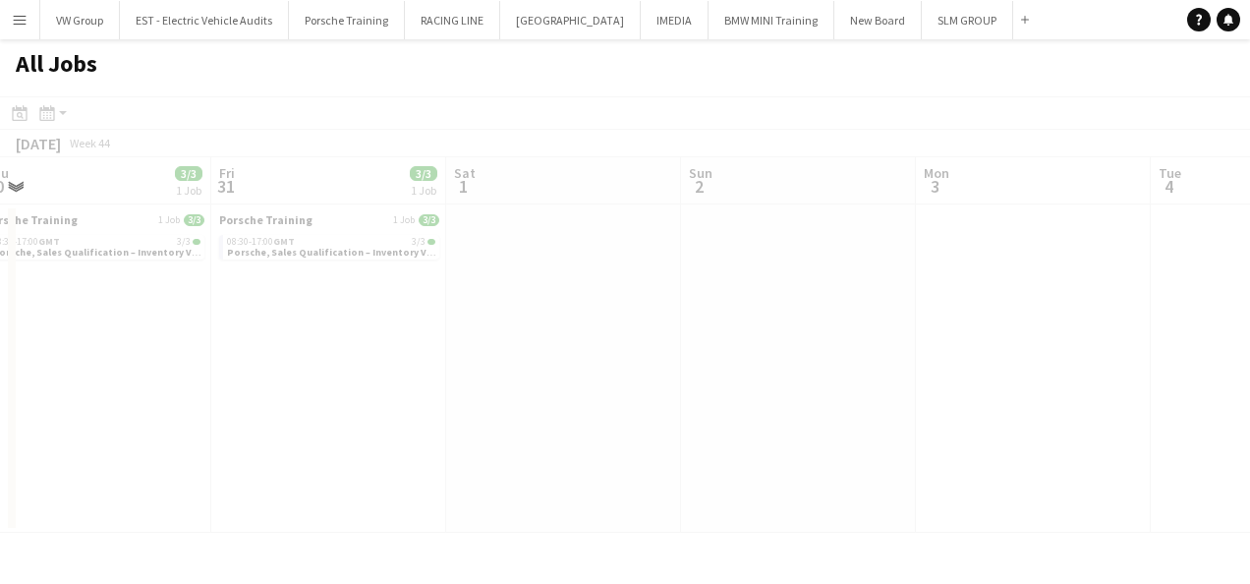
drag, startPoint x: 1009, startPoint y: 334, endPoint x: 597, endPoint y: 409, distance: 418.5
click at [591, 409] on app-calendar-viewport "Tue 28 3/3 1 Job Wed 29 3/3 1 Job Thu 30 3/3 1 Job Fri 31 3/3 1 Job Sat 1 Sun 2…" at bounding box center [625, 344] width 1250 height 375
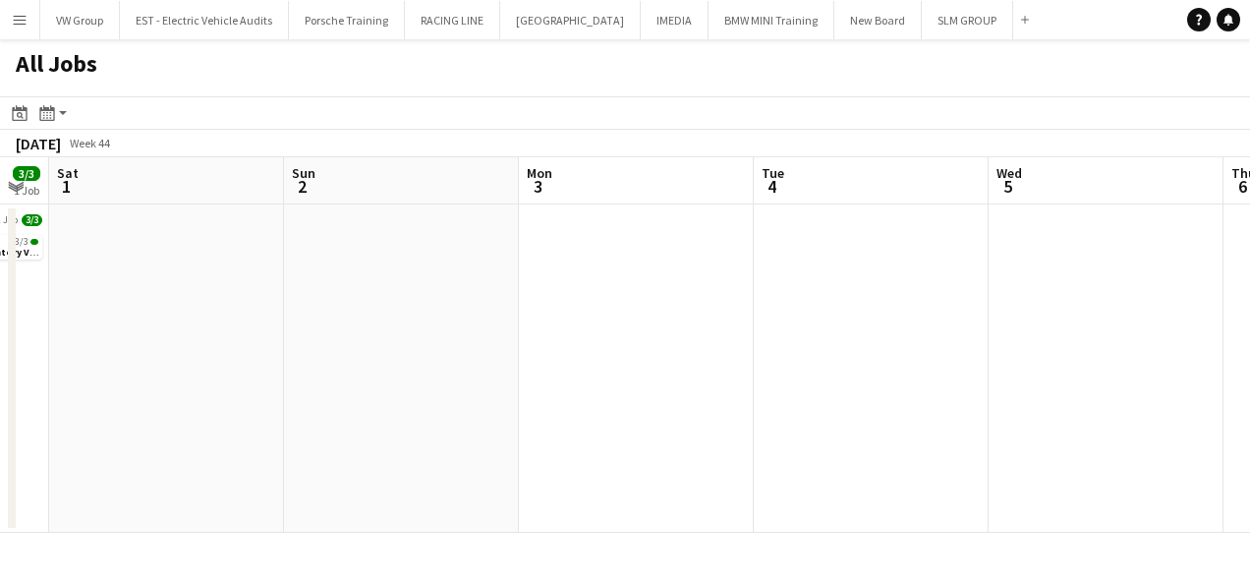
drag
click at [464, 440] on app-calendar-viewport "Tue 28 3/3 1 Job Wed 29 3/3 1 Job Thu 30 3/3 1 Job Fri 31 3/3 1 Job Sat 1 Sun 2…" at bounding box center [625, 344] width 1250 height 375
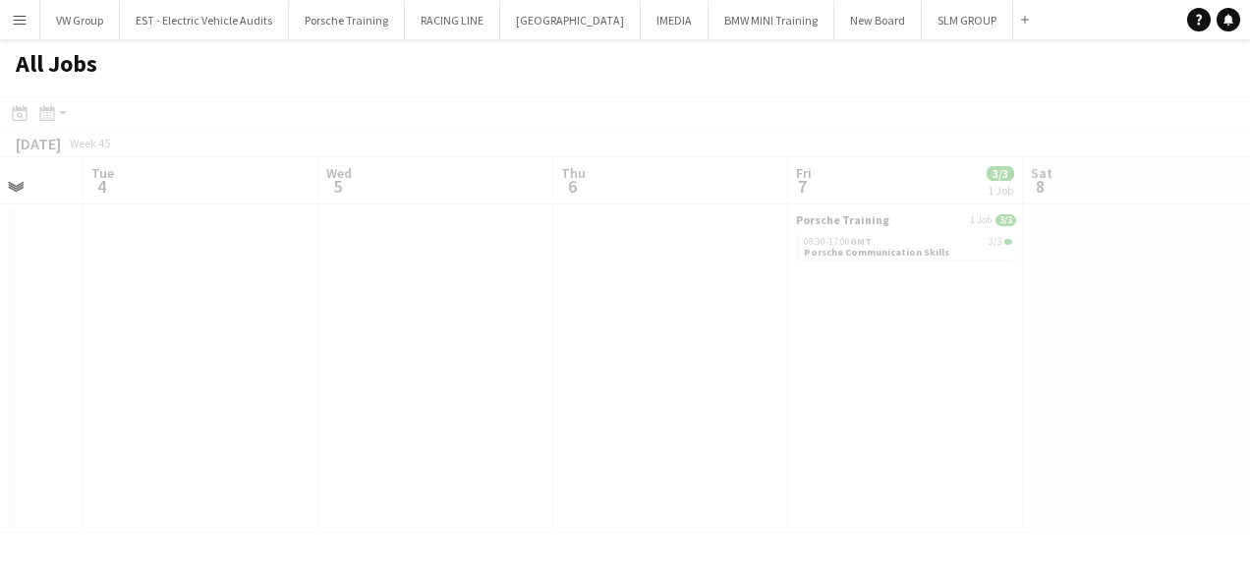
click at [535, 409] on app-calendar-viewport "Sat 1 Sun 2 Mon 3 Tue 4 Wed 5 Thu 6 Fri 7 3/3 1 Job Sat 8 Sun 9 Mon 10 Tue 11 P…" at bounding box center [625, 344] width 1250 height 375
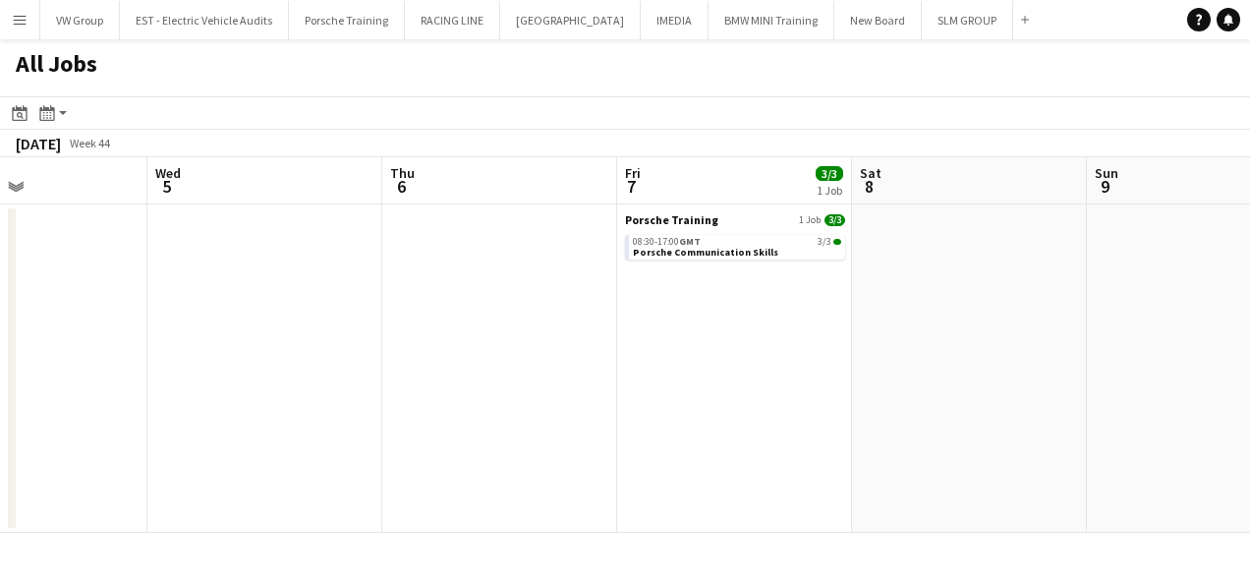
click at [572, 409] on app-calendar-viewport "Sat 1 Sun 2 Mon 3 Tue 4 Wed 5 Thu 6 Fri 7 3/3 1 Job Sat 8 Sun 9 Mon 10 Tue 11 3…" at bounding box center [625, 344] width 1250 height 375
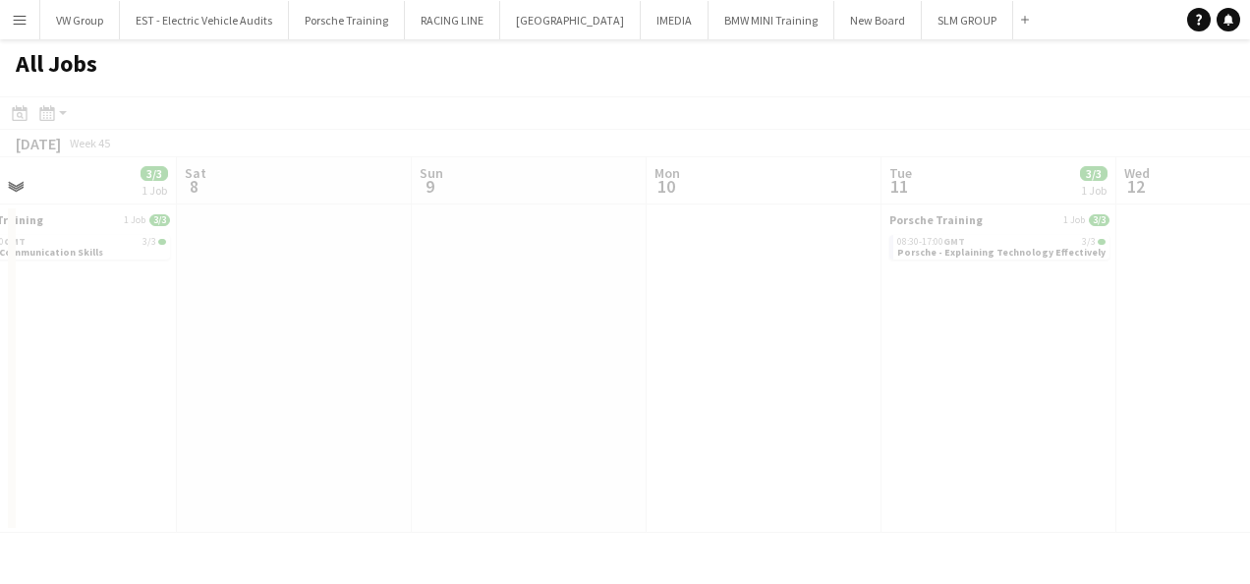
click at [564, 401] on app-all-jobs "All Jobs Date picker [DATE] [DATE] [DATE] M [DATE] T [DATE] W [DATE] T [DATE] F…" at bounding box center [625, 285] width 1250 height 493
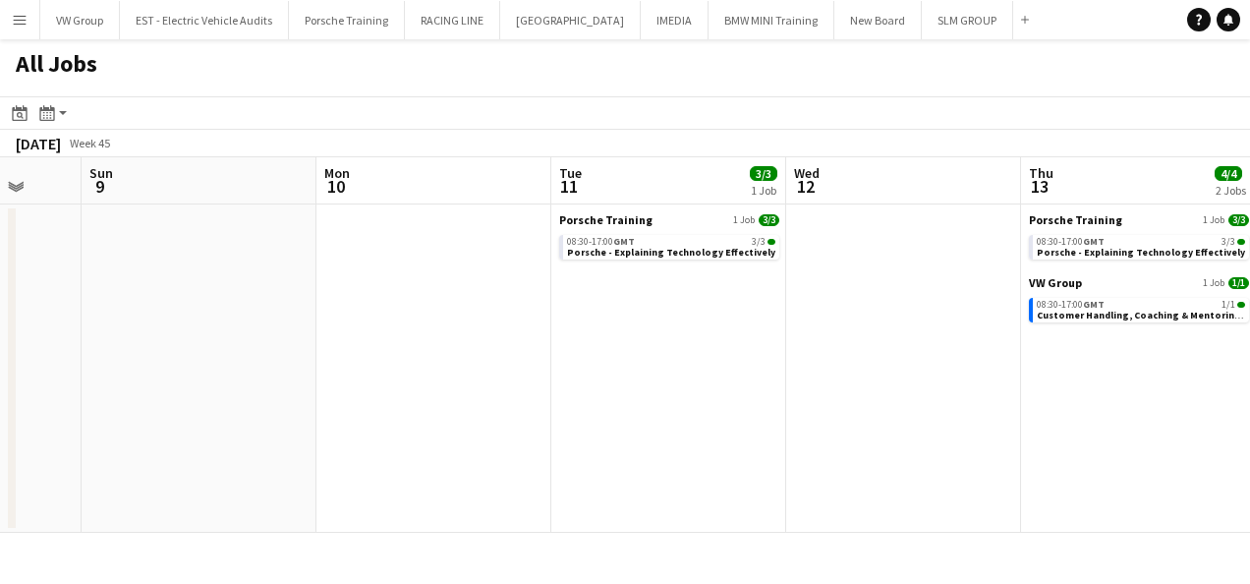
click at [497, 417] on app-calendar-viewport "Wed 5 Thu 6 Fri 7 3/3 1 Job Sat 8 Sun 9 Mon 10 Tue 11 3/3 1 Job Wed 12 Thu 13 4…" at bounding box center [625, 344] width 1250 height 375
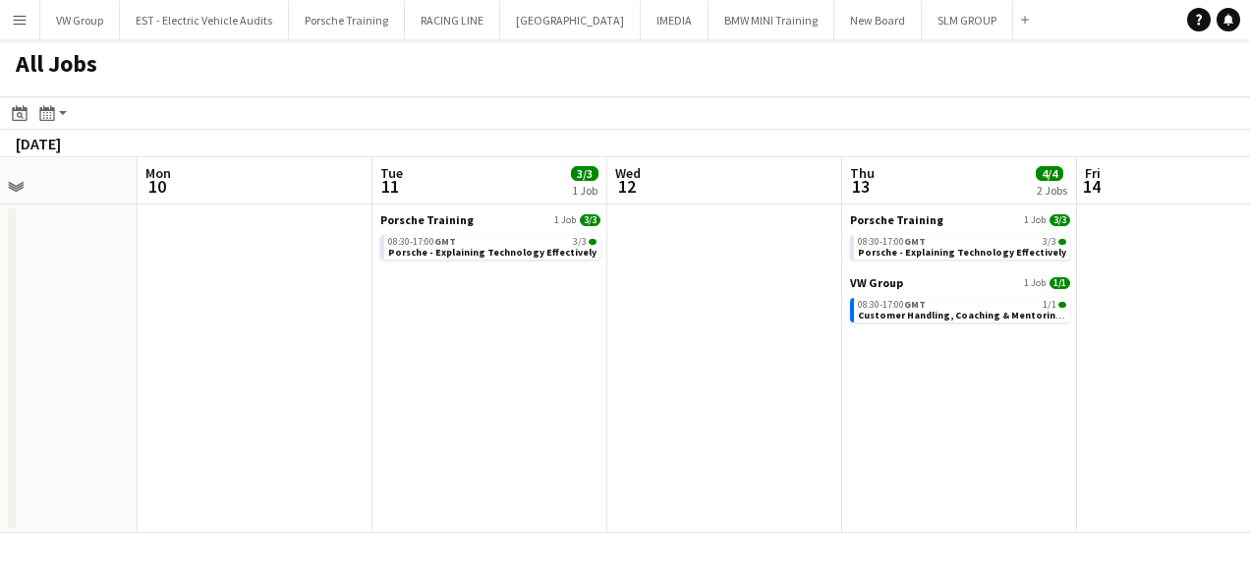
click at [541, 396] on app-calendar-viewport "Fri 7 3/3 1 Job Sat 8 Sun 9 Mon 10 Tue 11 3/3 1 Job Wed 12 Thu 13 4/4 2 Jobs Fr…" at bounding box center [625, 344] width 1250 height 375
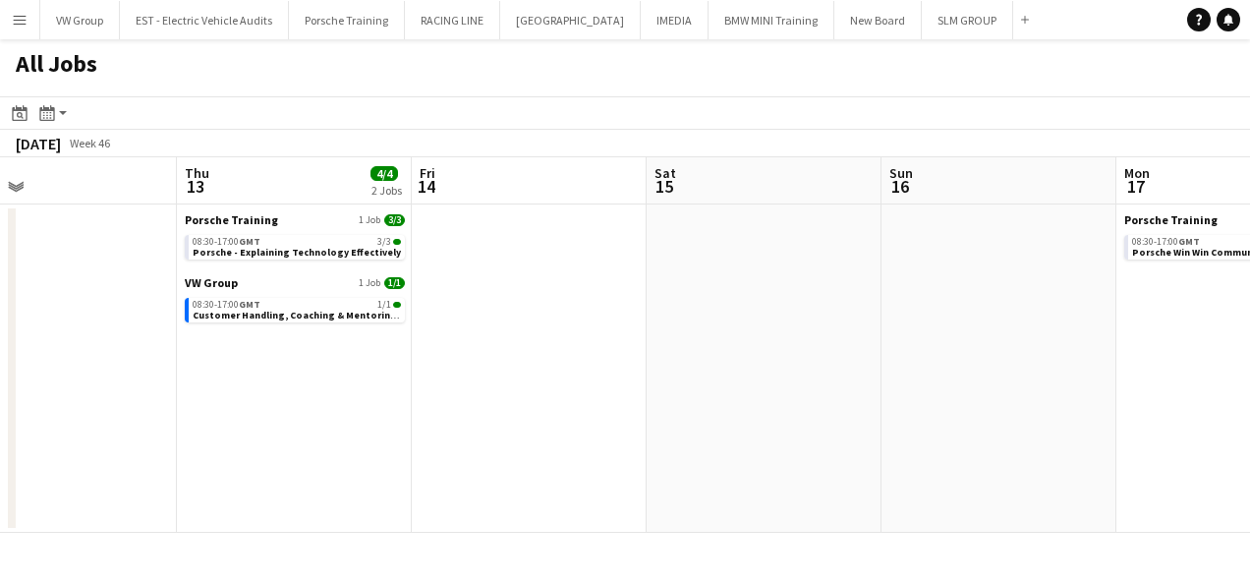
click at [671, 367] on app-calendar-viewport "Sun 9 Mon 10 Tue 11 3/3 1 Job Wed 12 Thu 13 4/4 2 Jobs Fri 14 Sat 15 Sun 16 Mon…" at bounding box center [625, 344] width 1250 height 375
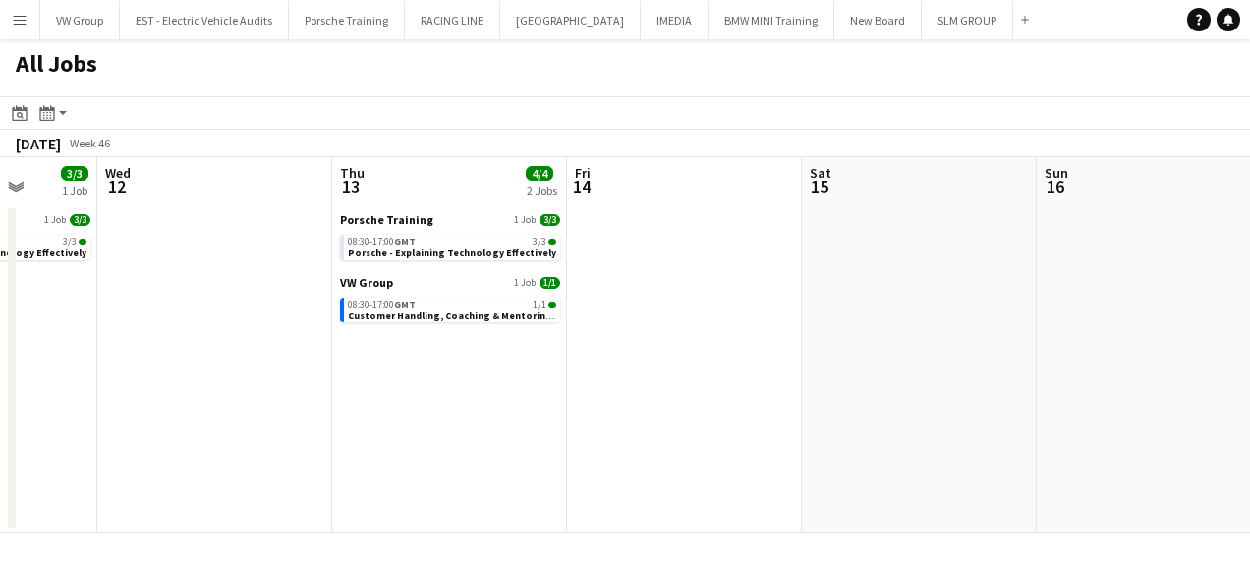
click at [597, 373] on app-calendar-viewport "Sun 9 Mon 10 Tue 11 3/3 1 Job Wed 12 Thu 13 4/4 2 Jobs Fri 14 Sat 15 Sun 16 Mon…" at bounding box center [625, 344] width 1250 height 375
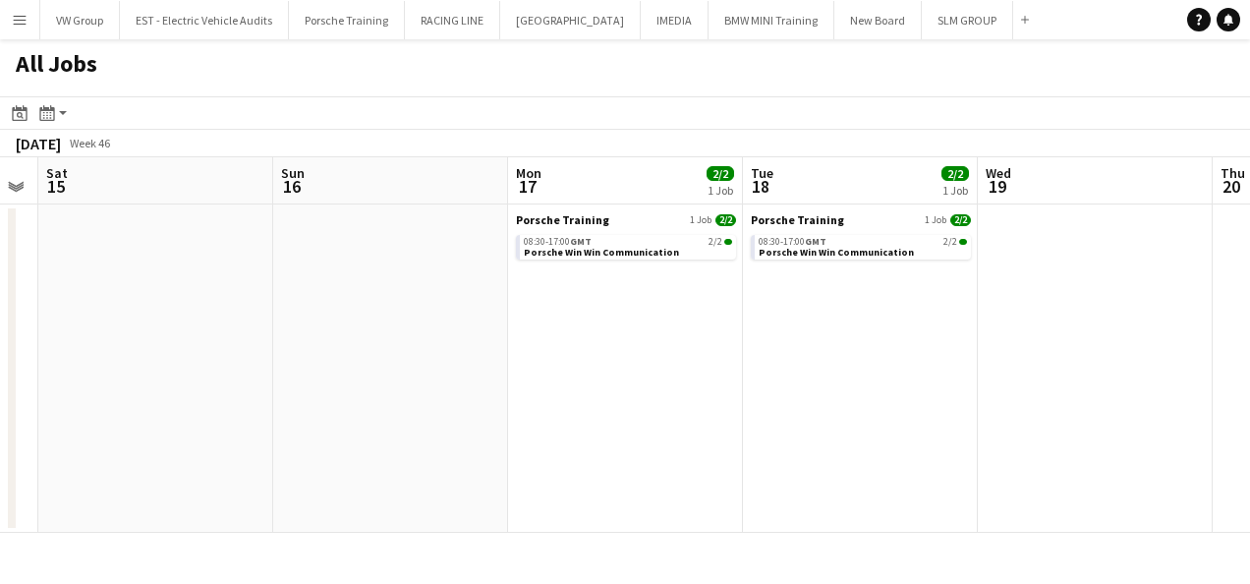
click at [688, 349] on app-all-jobs "All Jobs Date picker [DATE] [DATE] [DATE] M [DATE] T [DATE] W [DATE] T [DATE] F…" at bounding box center [625, 285] width 1250 height 493
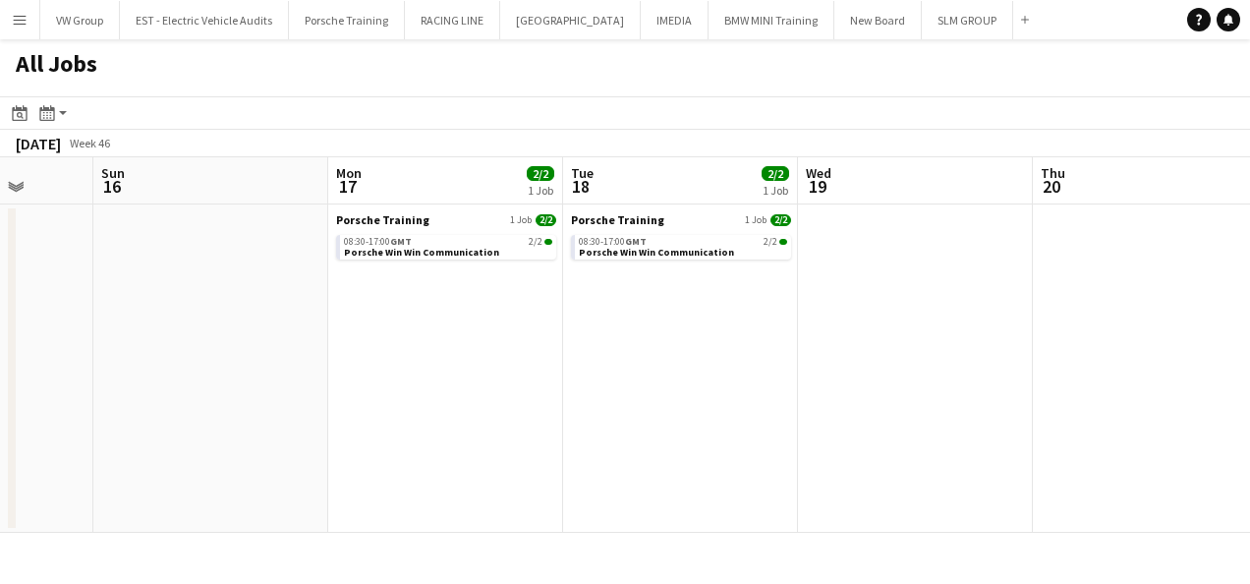
click at [763, 336] on app-calendar-viewport "Thu 13 4/4 2 Jobs Fri 14 Sat 15 Sun 16 Mon 17 2/2 1 Job Tue 18 2/2 1 Job Wed 19…" at bounding box center [625, 344] width 1250 height 375
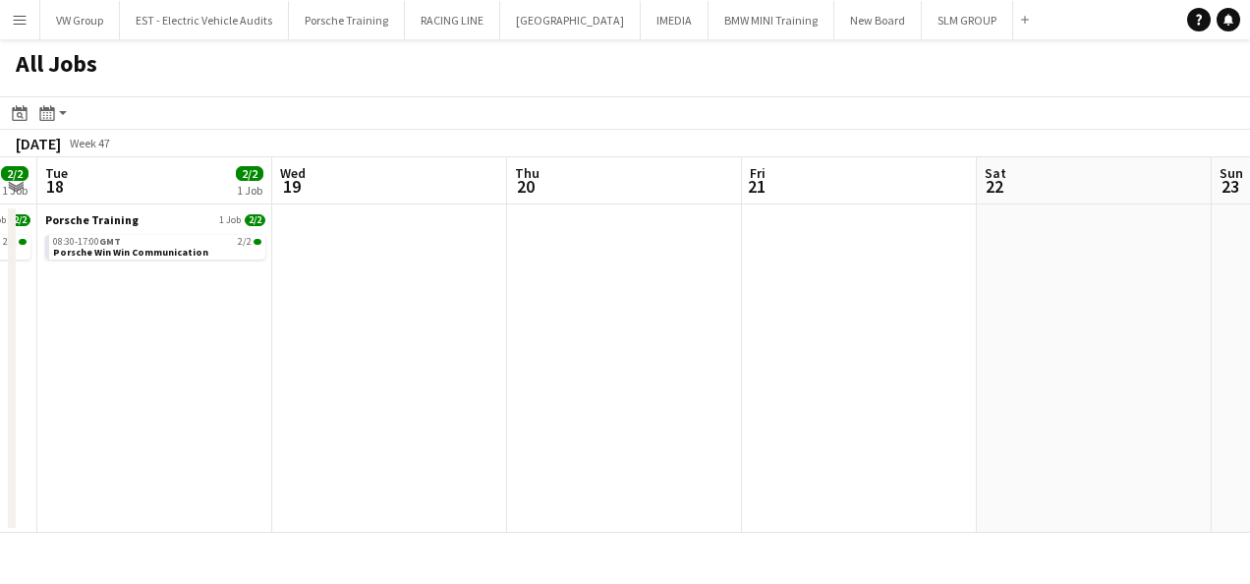
click at [804, 306] on app-calendar-viewport "Sat 15 Sun 16 Mon 17 2/2 1 Job Tue 18 2/2 1 Job Wed 19 Thu 20 Fri 21 Sat 22 Sun…" at bounding box center [625, 344] width 1250 height 375
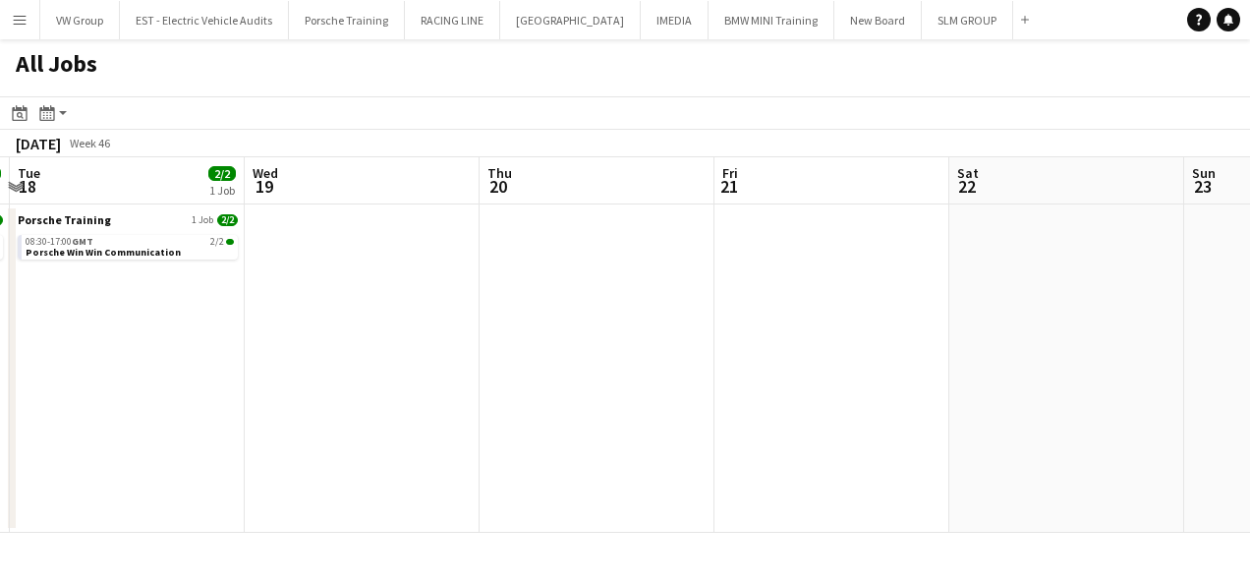
click at [715, 324] on app-all-jobs "All Jobs Date picker [DATE] [DATE] [DATE] M [DATE] T [DATE] W [DATE] T [DATE] F…" at bounding box center [625, 285] width 1250 height 493
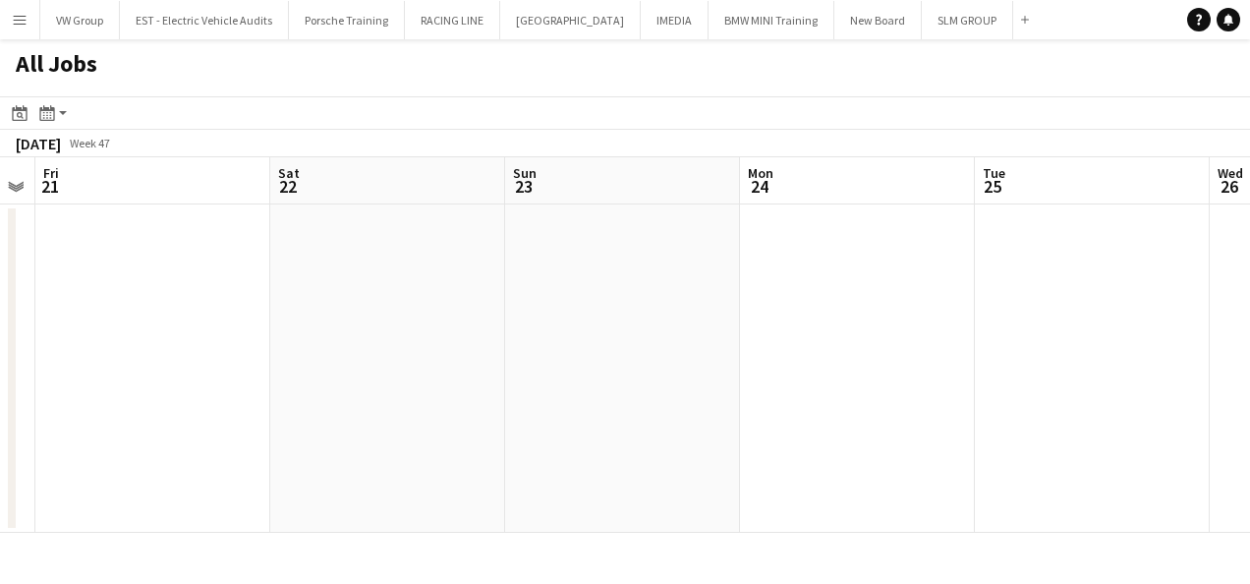
click at [708, 309] on app-calendar-viewport "Mon 17 2/2 1 Job Tue 18 2/2 1 Job Wed 19 Thu 20 Fri 21 Sat 22 Sun 23 Mon 24 Tue…" at bounding box center [625, 344] width 1250 height 375
click at [608, 357] on app-all-jobs "All Jobs Date picker [DATE] [DATE] [DATE] M [DATE] T [DATE] W [DATE] T [DATE] F…" at bounding box center [625, 285] width 1250 height 493
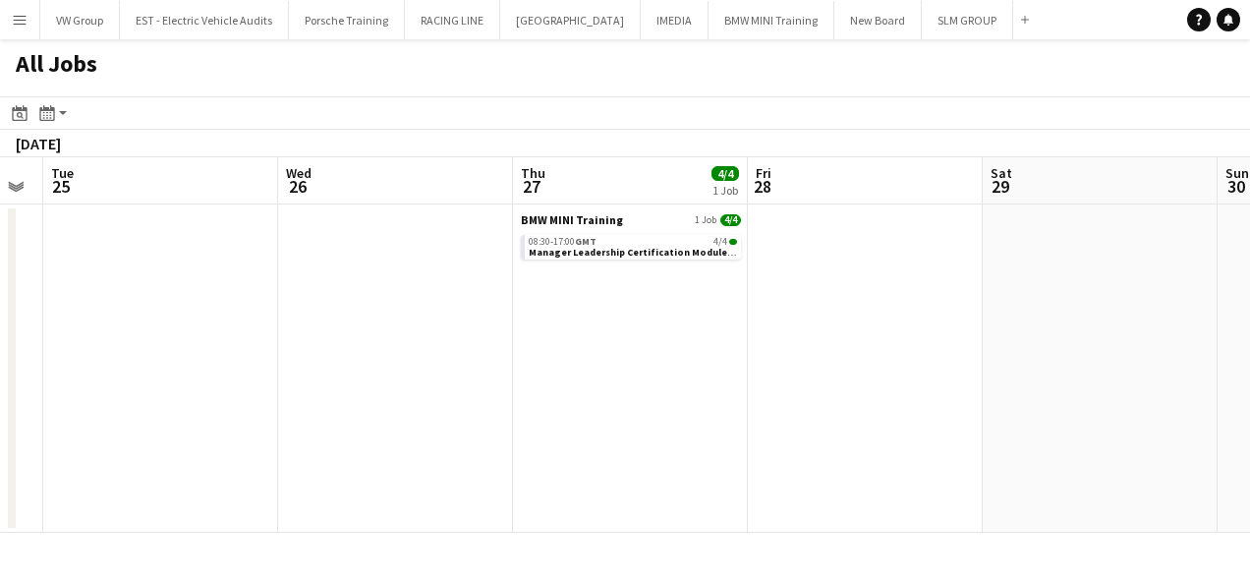
click at [636, 321] on app-calendar-viewport "Fri 21 Sat 22 Sun 23 Mon 24 Tue 25 Wed 26 Thu 27 4/4 1 Job Fri 28 Sat 29 Sun 30…" at bounding box center [625, 344] width 1250 height 375
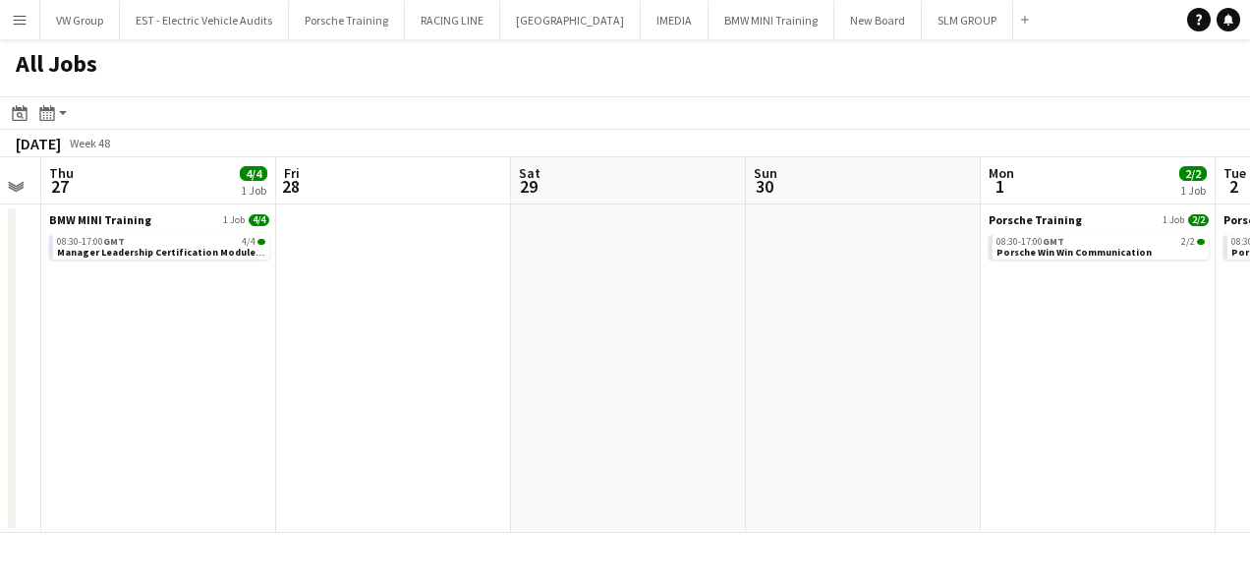
click at [689, 349] on app-calendar-viewport "Sun 23 Mon 24 Tue 25 Wed 26 Thu 27 4/4 1 Job Fri 28 Sat 29 Sun 30 Mon 1 2/2 1 J…" at bounding box center [625, 344] width 1250 height 375
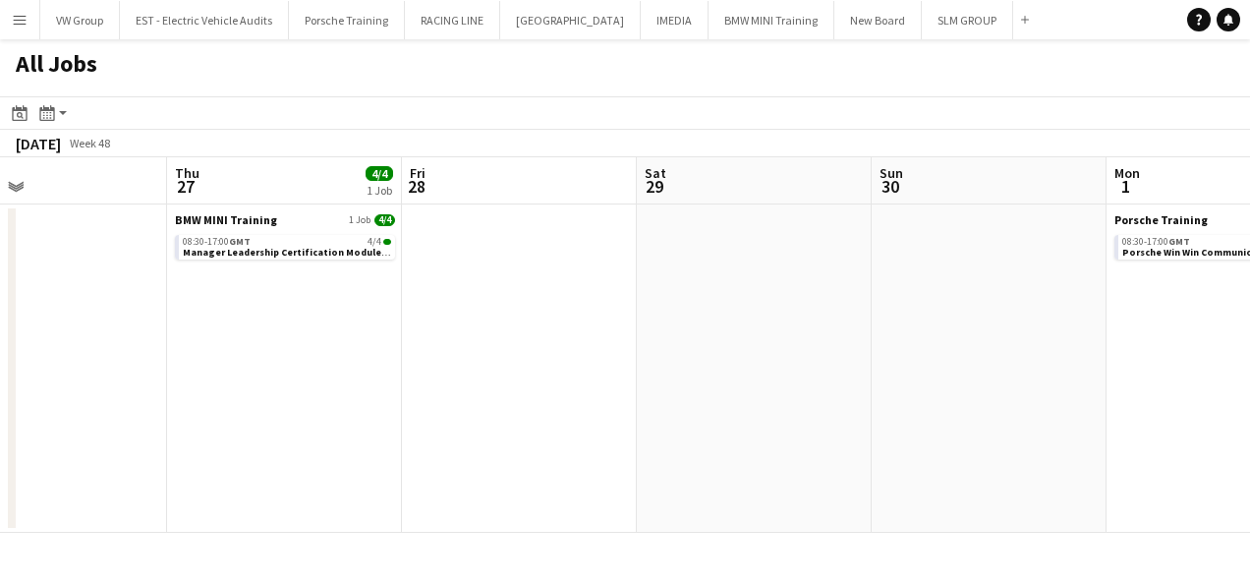
click at [662, 324] on app-all-jobs "All Jobs Date picker [DATE] [DATE] [DATE] M [DATE] T [DATE] W [DATE] T [DATE] F…" at bounding box center [625, 285] width 1250 height 493
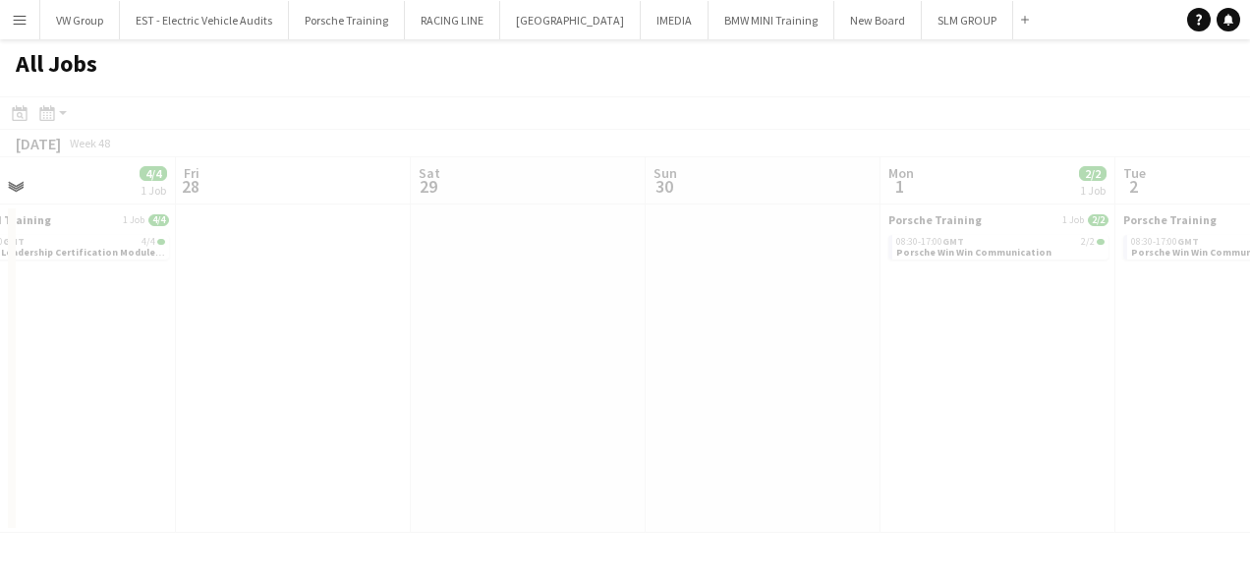
click at [664, 350] on div at bounding box center [625, 342] width 1250 height 493
click at [734, 360] on div at bounding box center [625, 342] width 1250 height 493
